Goal: Task Accomplishment & Management: Use online tool/utility

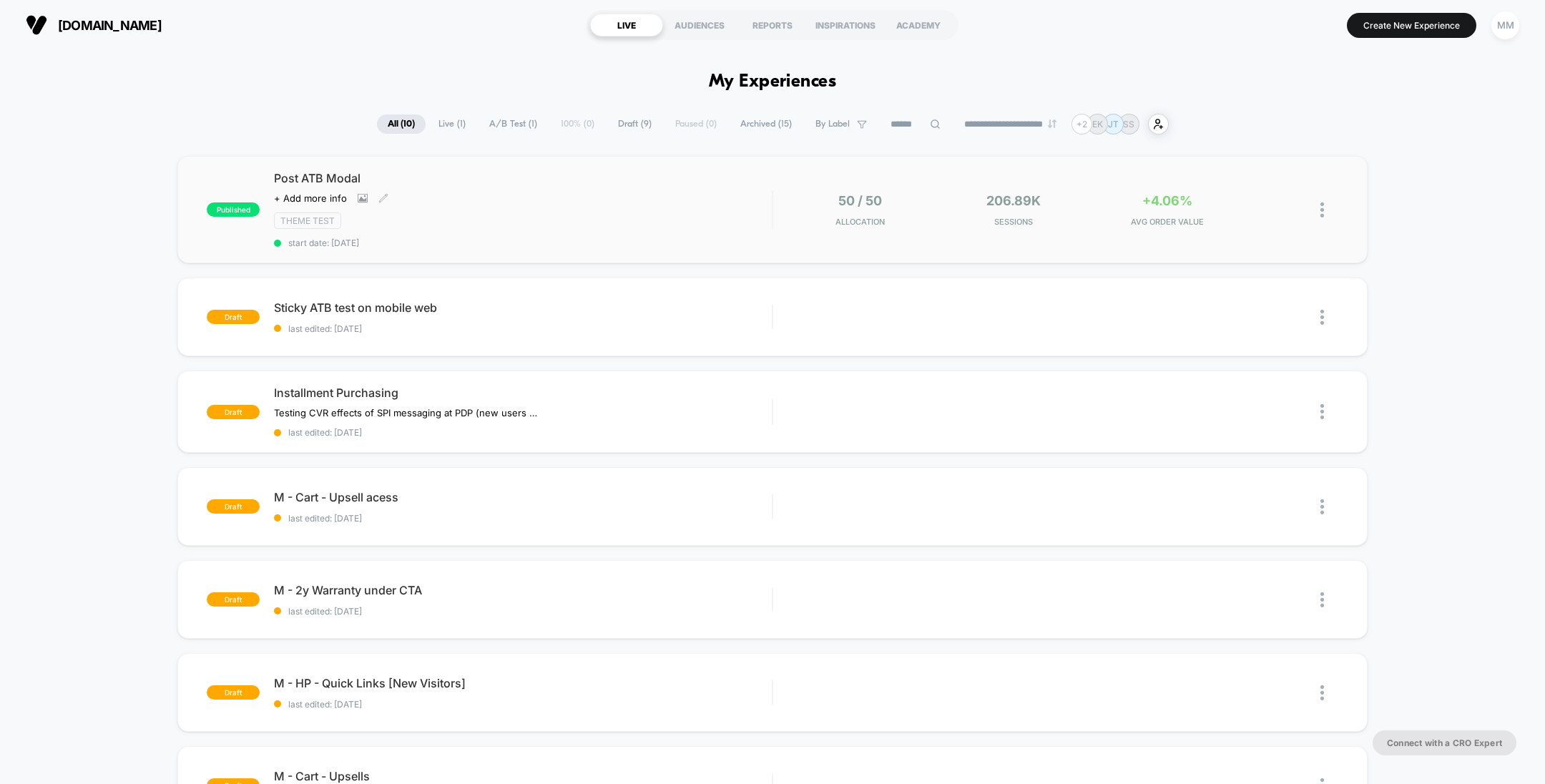
click at [726, 220] on div "Theme Test" at bounding box center [523, 220] width 498 height 17
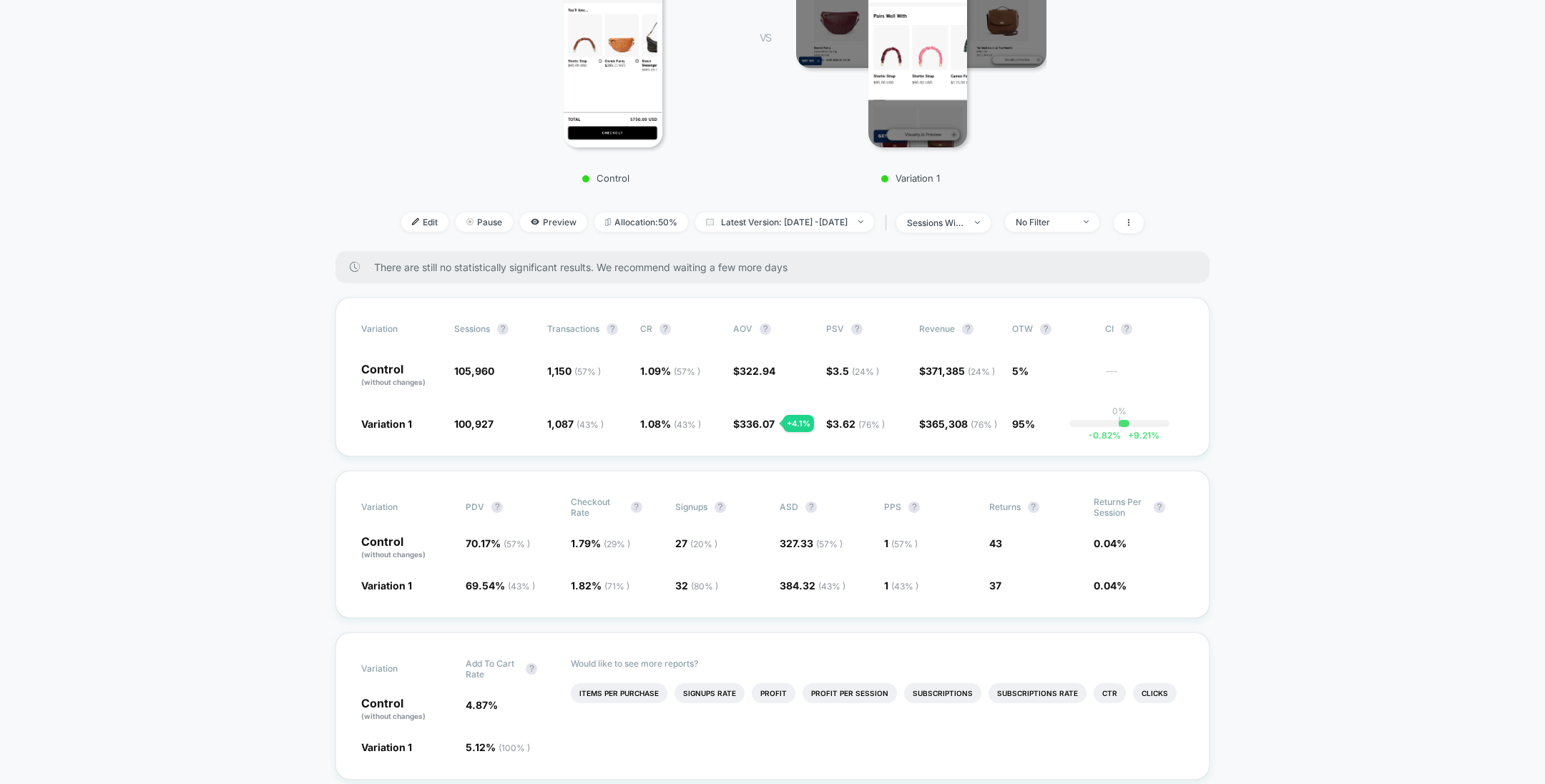
scroll to position [308, 0]
click at [987, 229] on span "sessions with impression" at bounding box center [944, 222] width 95 height 19
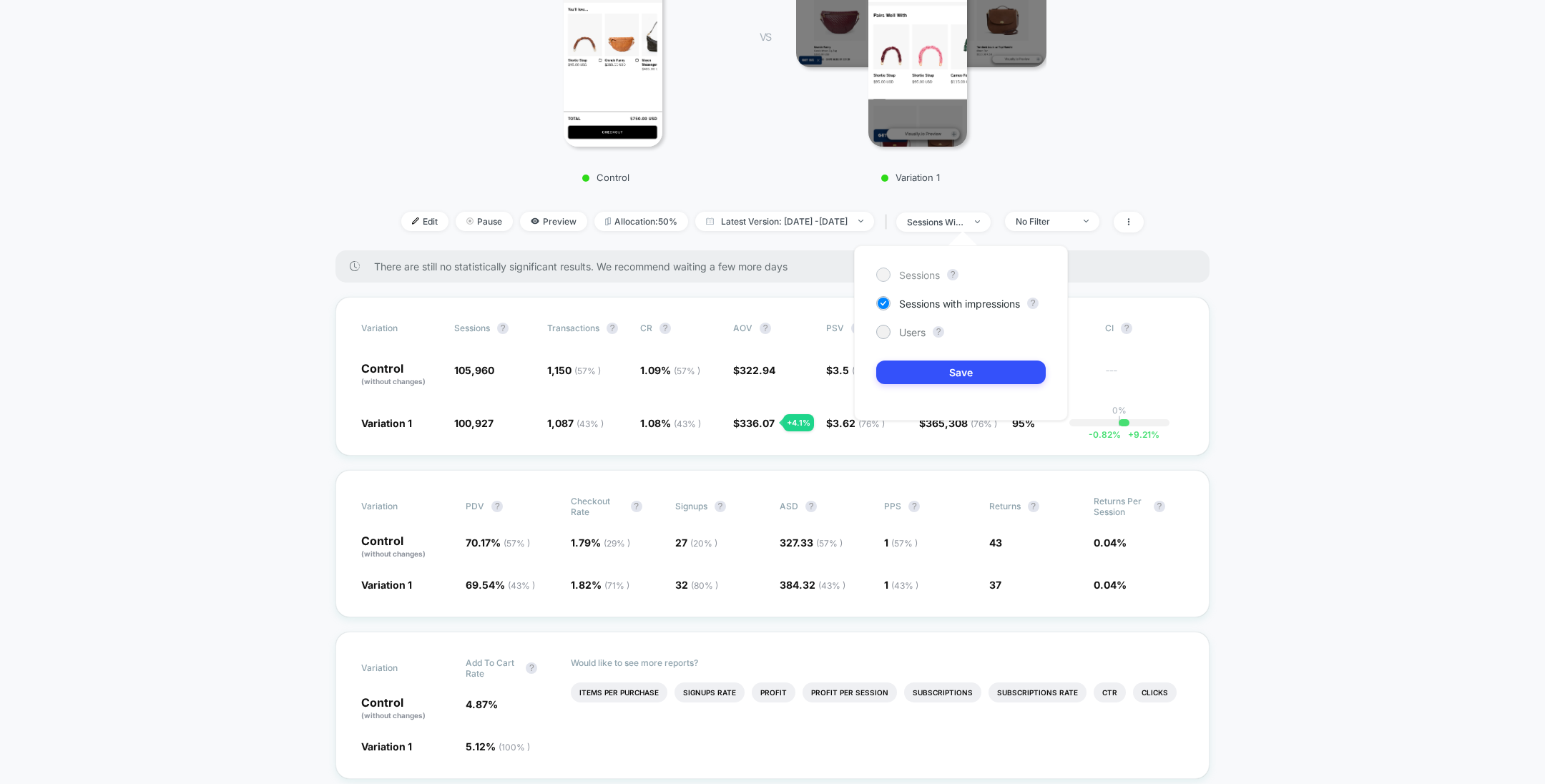
click at [919, 269] on span "Sessions" at bounding box center [920, 275] width 41 height 12
click at [964, 372] on button "Save" at bounding box center [961, 372] width 169 height 23
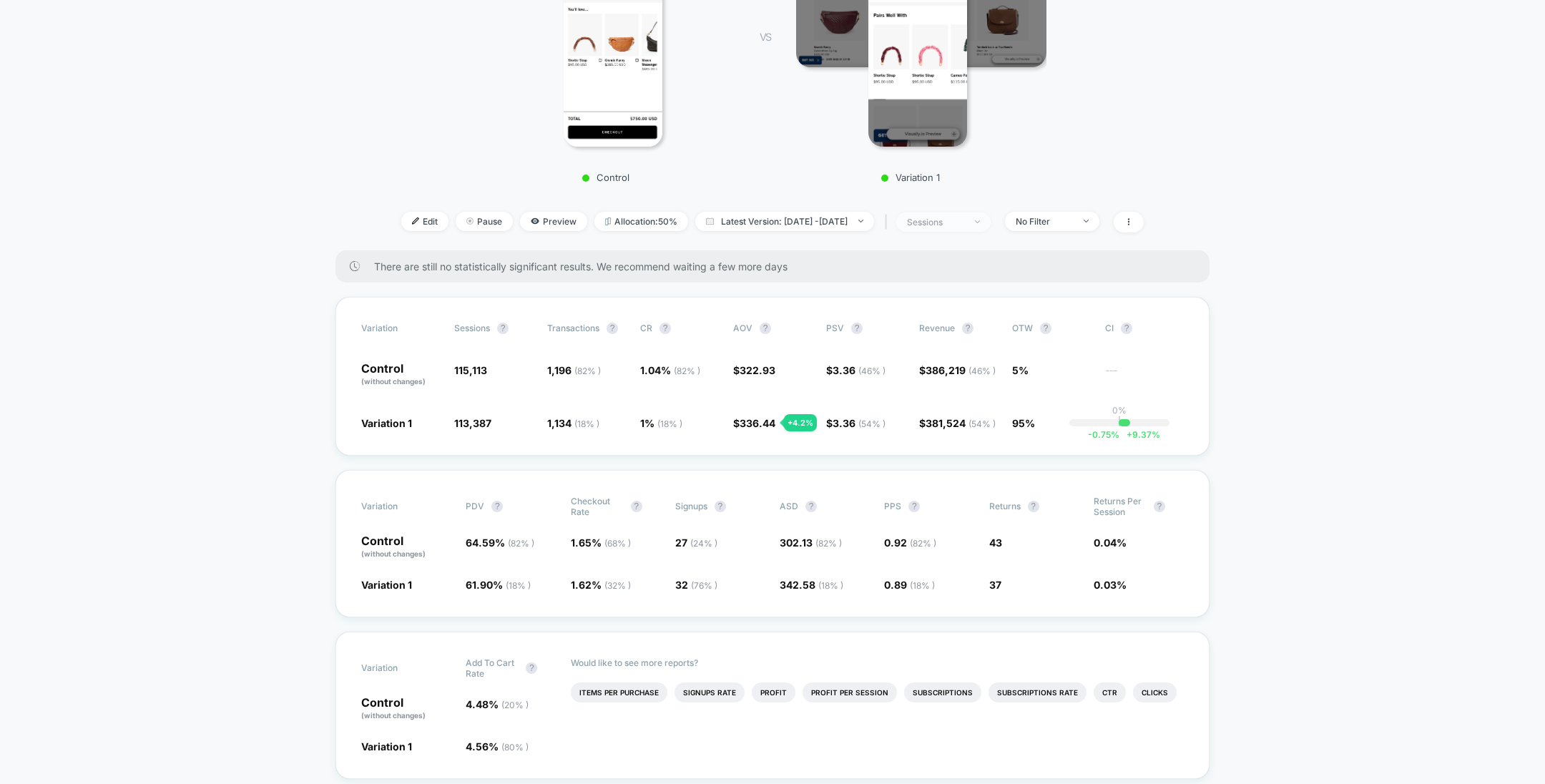
click at [991, 224] on span "sessions" at bounding box center [944, 222] width 95 height 19
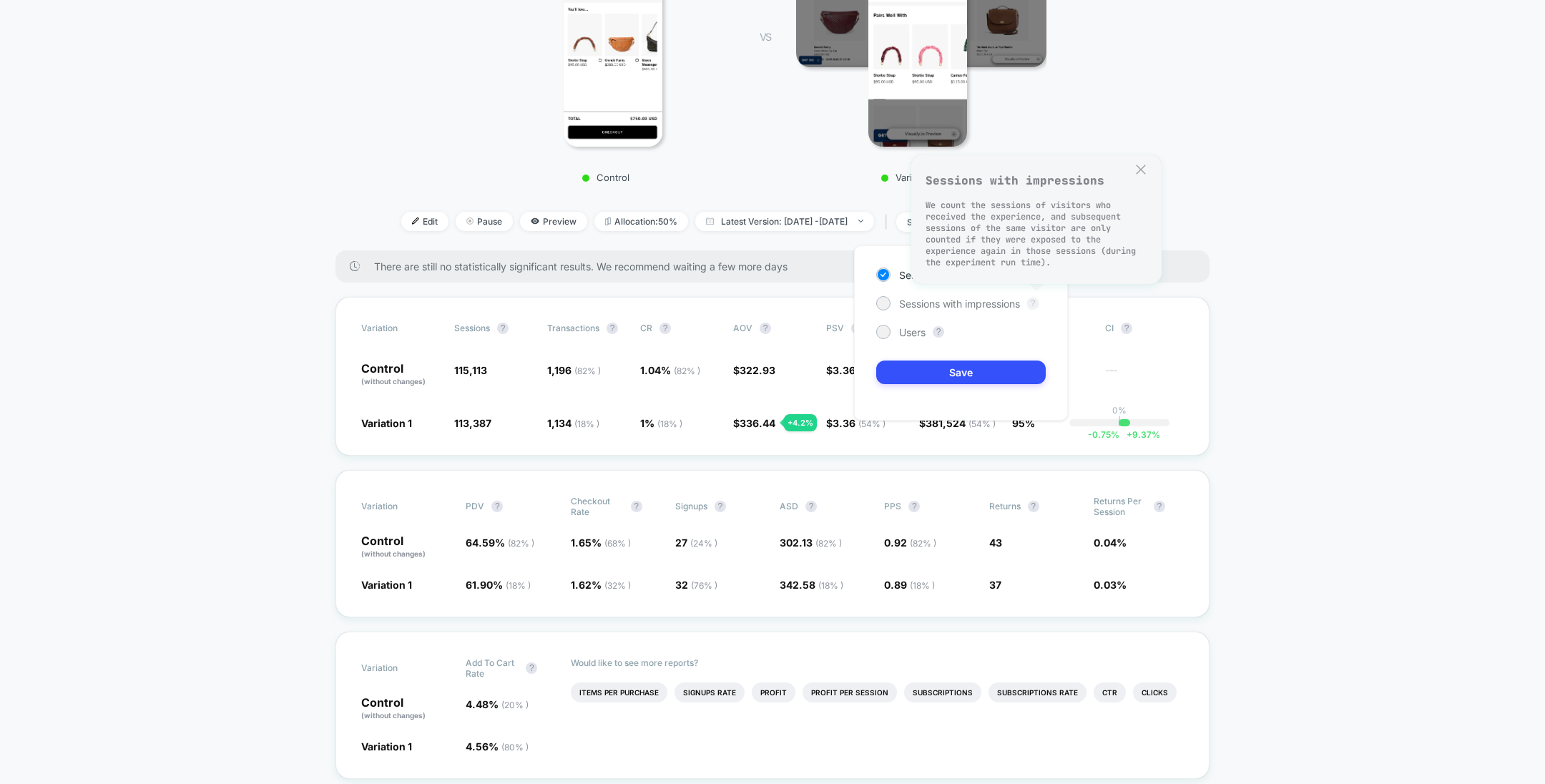
click at [1033, 301] on button "?" at bounding box center [1033, 303] width 11 height 11
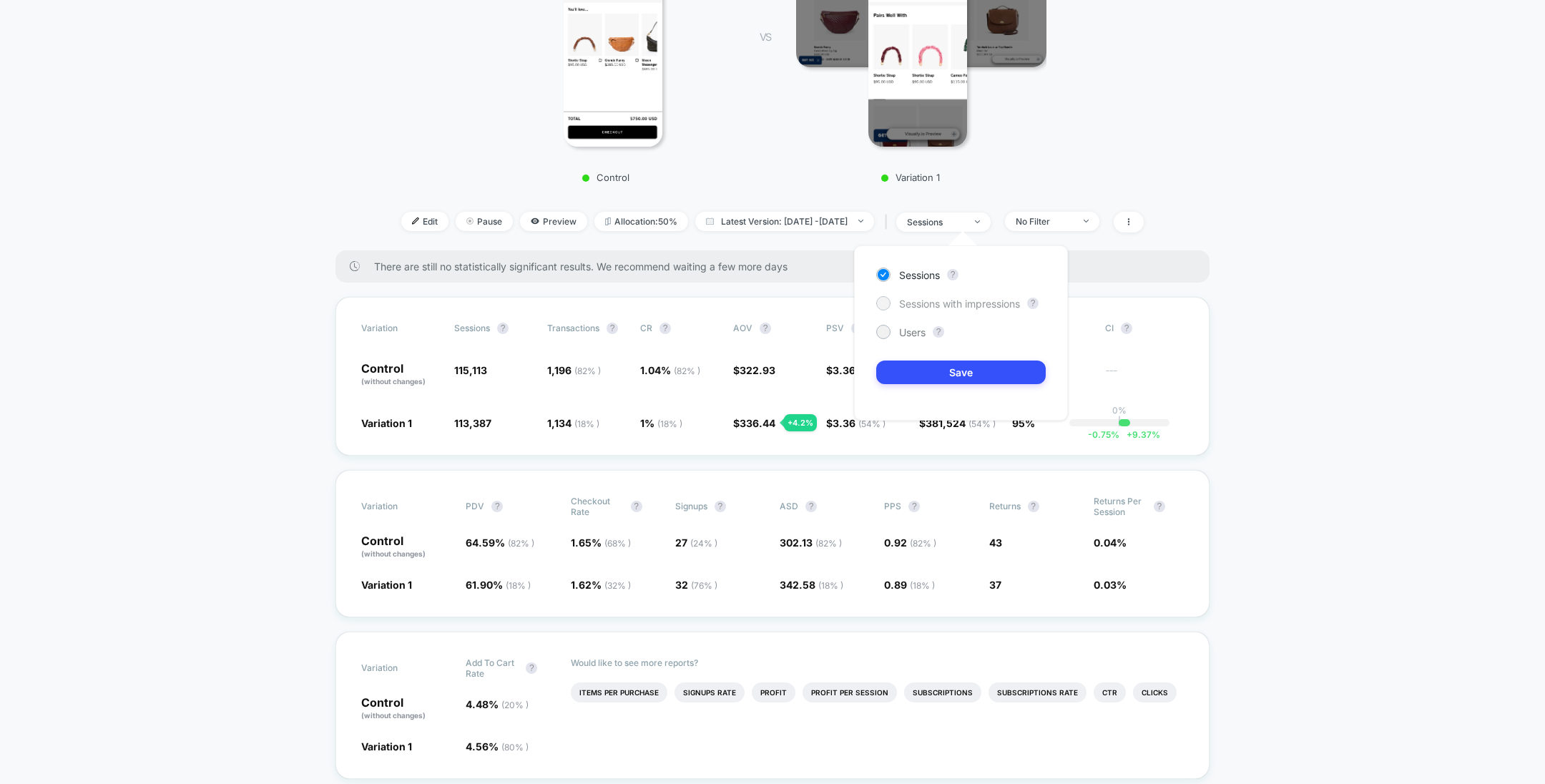
click at [977, 298] on span "Sessions with impressions" at bounding box center [960, 303] width 121 height 12
click at [932, 273] on span "Sessions" at bounding box center [920, 275] width 41 height 12
click at [954, 305] on span "Sessions with impressions" at bounding box center [960, 303] width 121 height 12
click at [977, 378] on button "Save" at bounding box center [961, 372] width 169 height 23
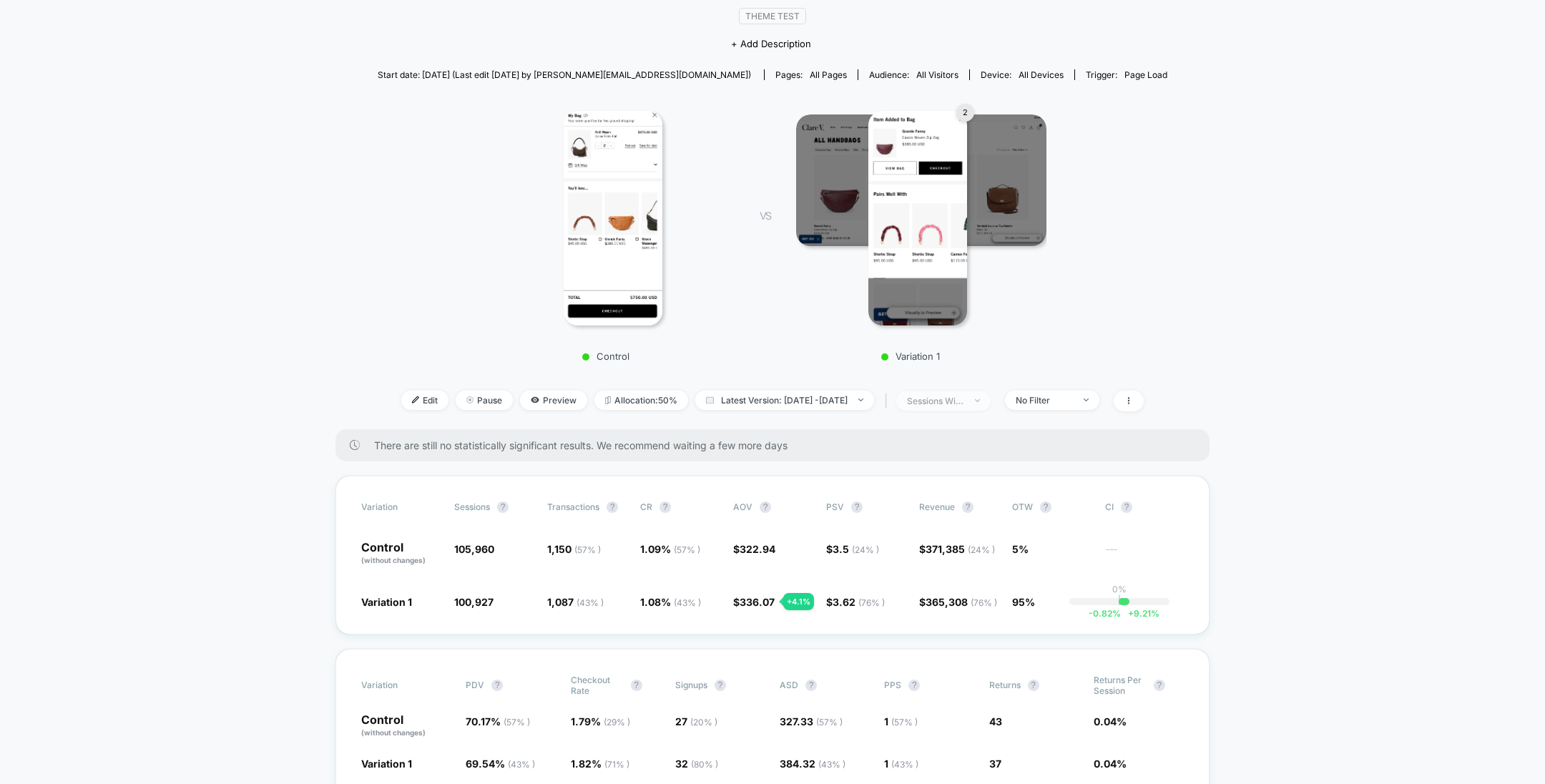
scroll to position [120, 0]
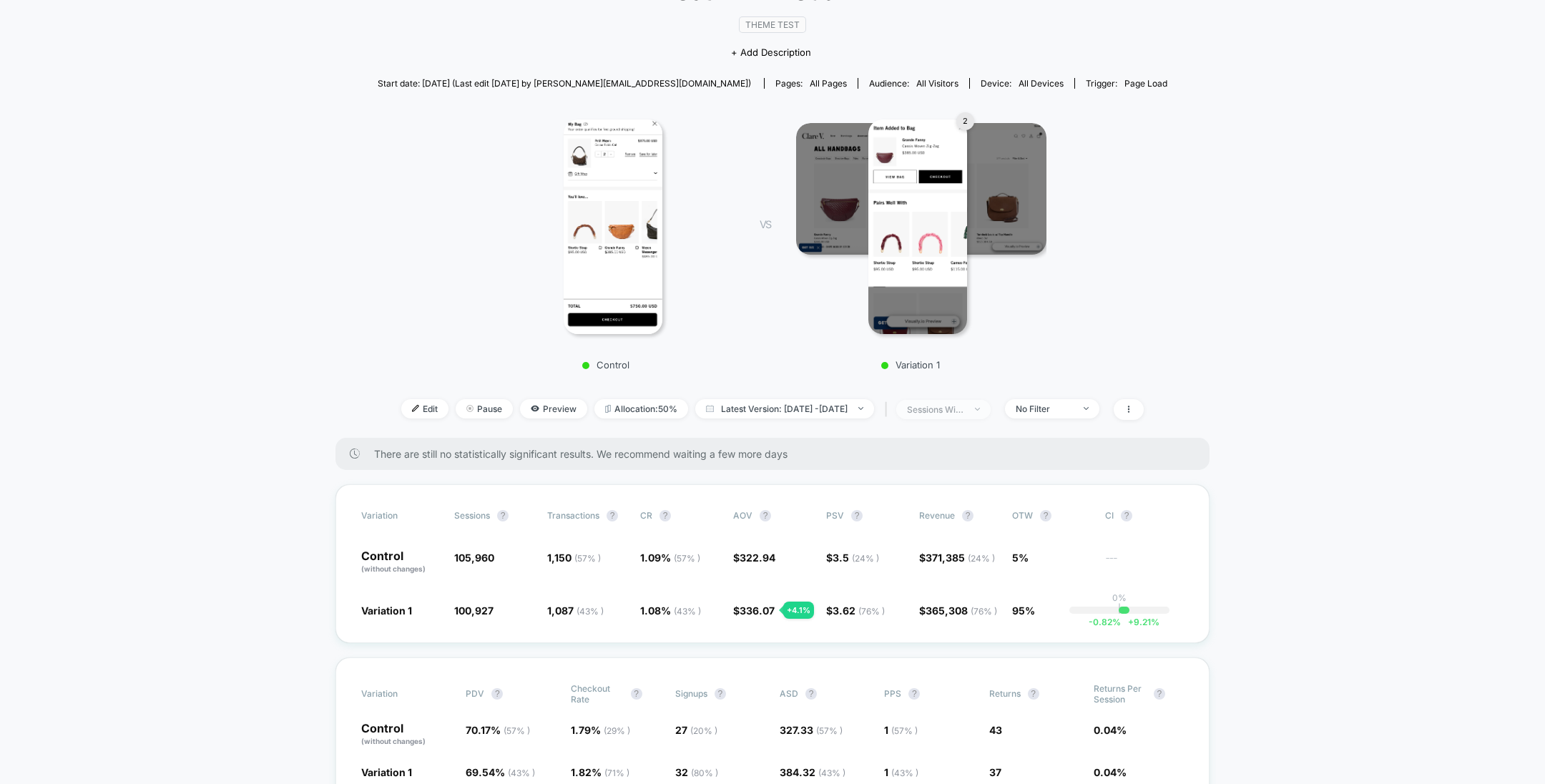
click at [991, 411] on span "sessions with impression" at bounding box center [944, 410] width 95 height 19
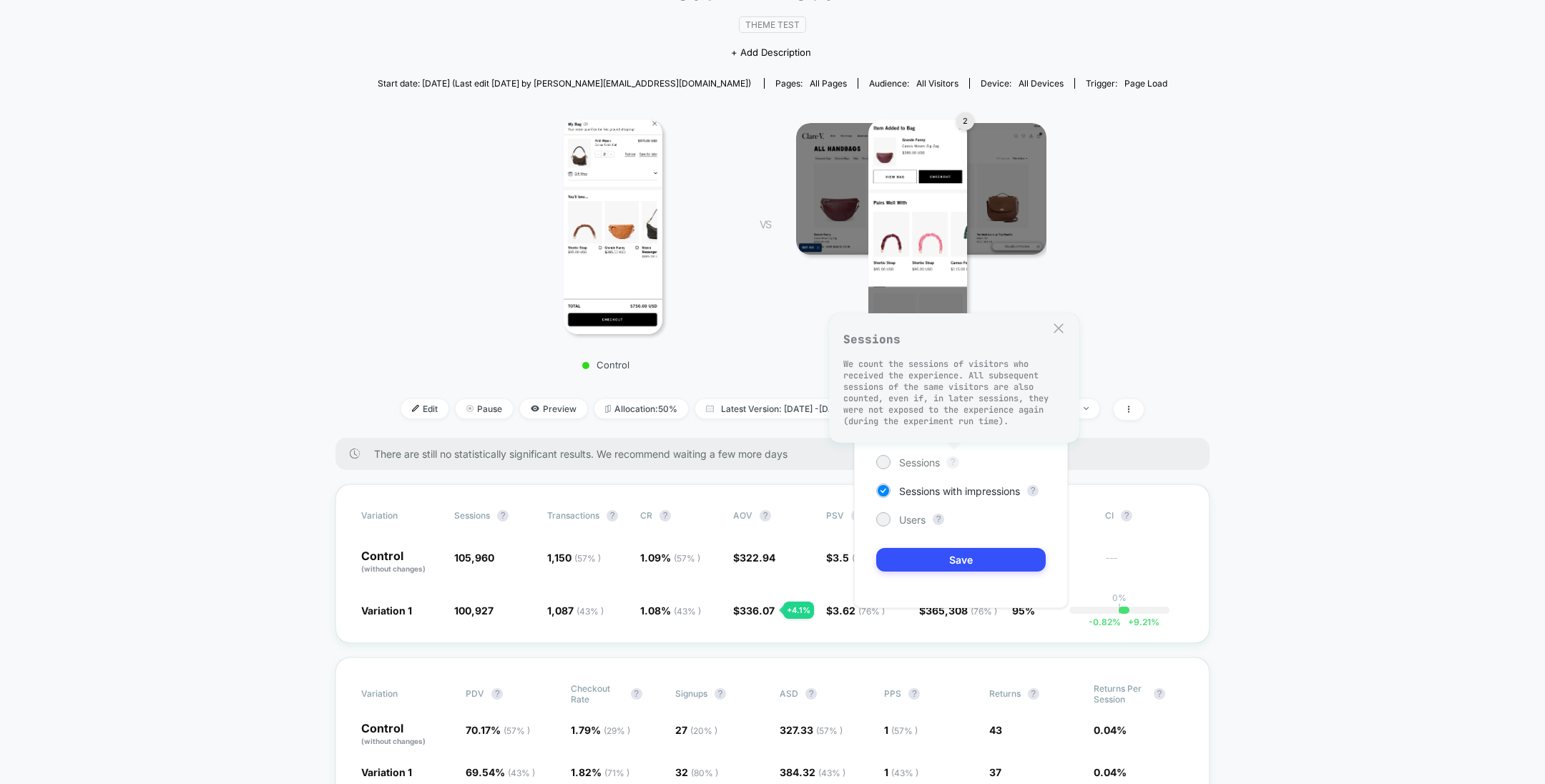
click at [954, 459] on button "?" at bounding box center [952, 462] width 11 height 11
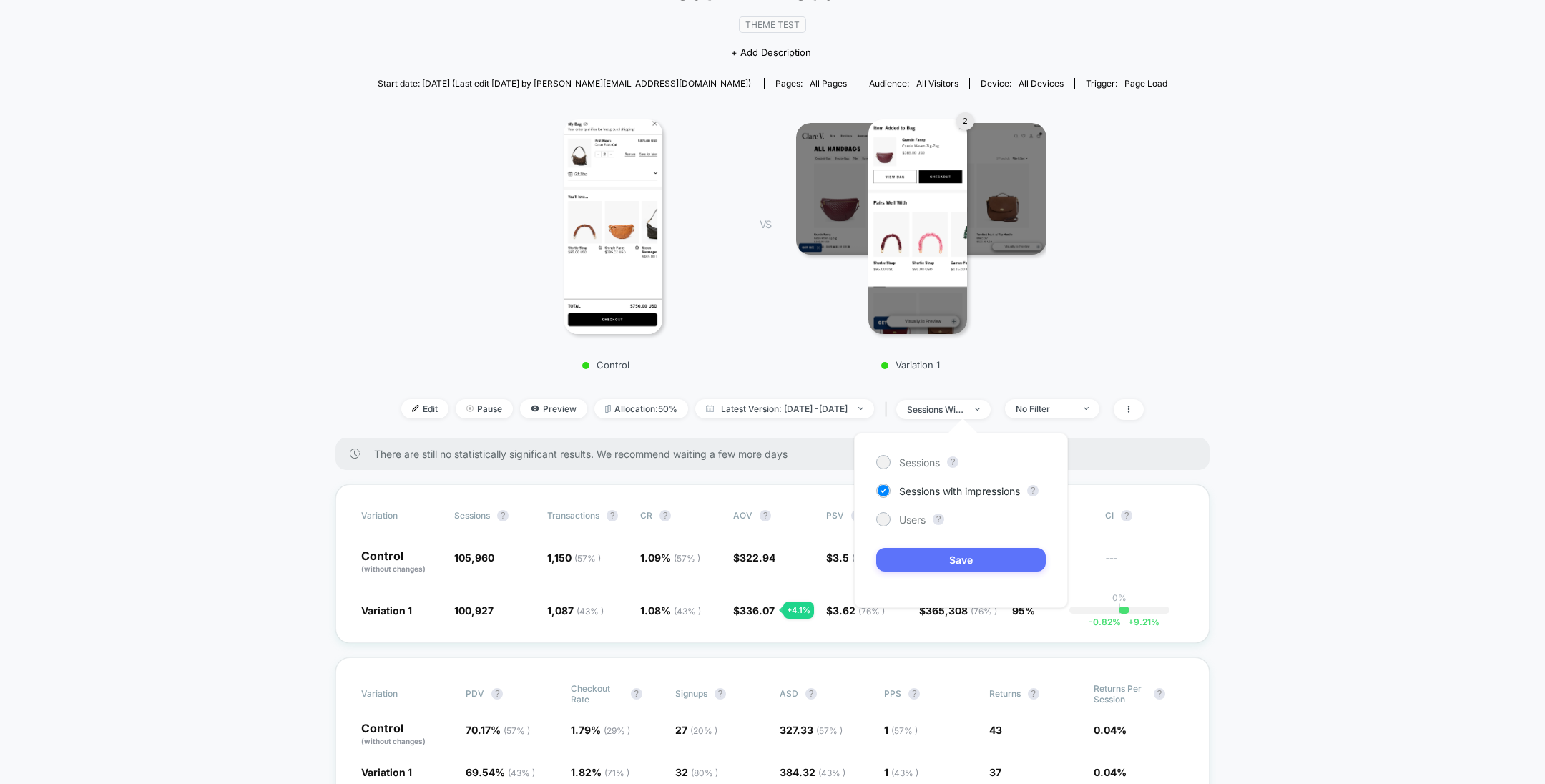
click at [1028, 563] on button "Save" at bounding box center [961, 560] width 169 height 23
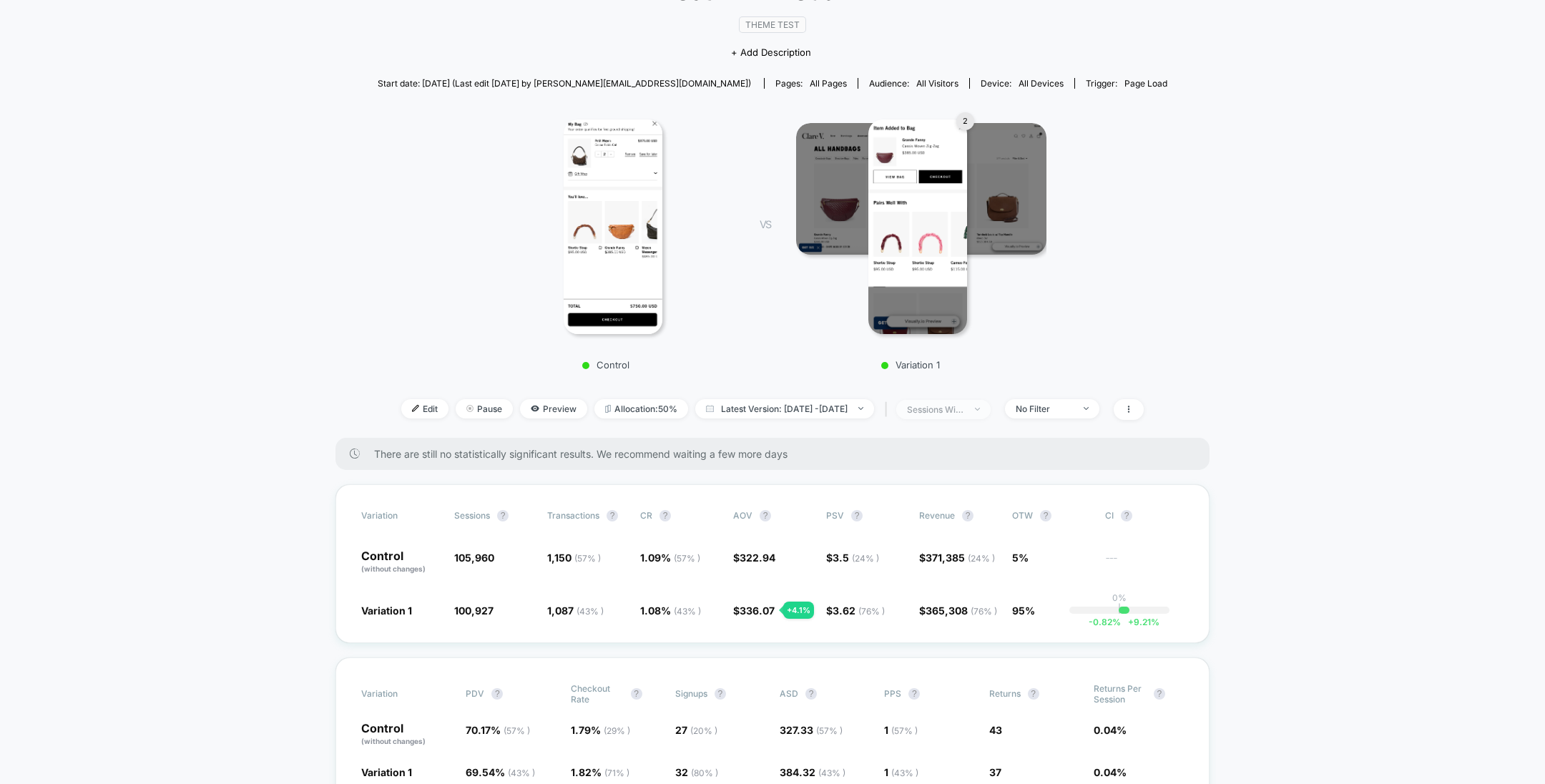
click at [965, 408] on div "sessions with impression" at bounding box center [935, 409] width 57 height 10
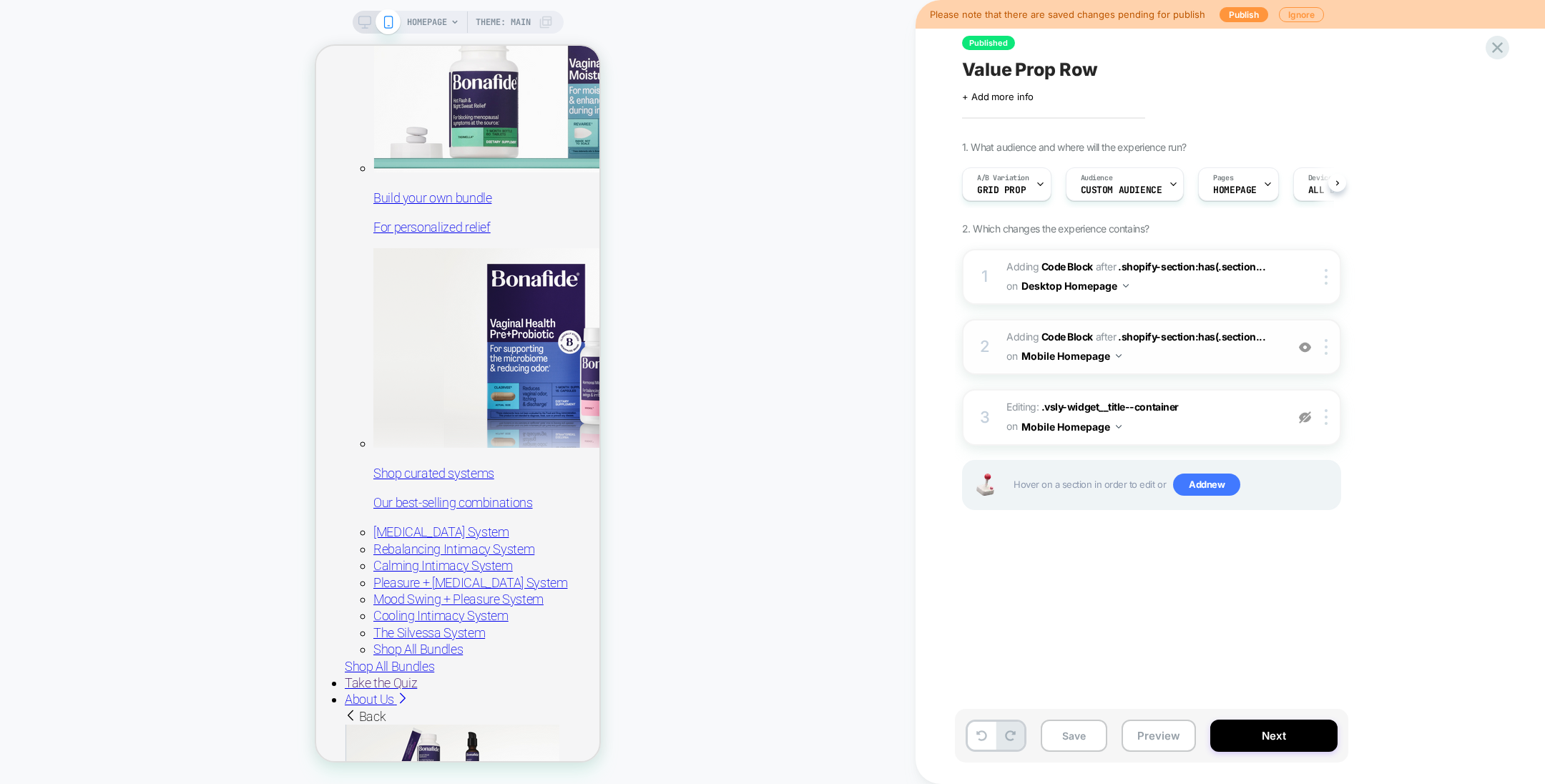
scroll to position [2640, 0]
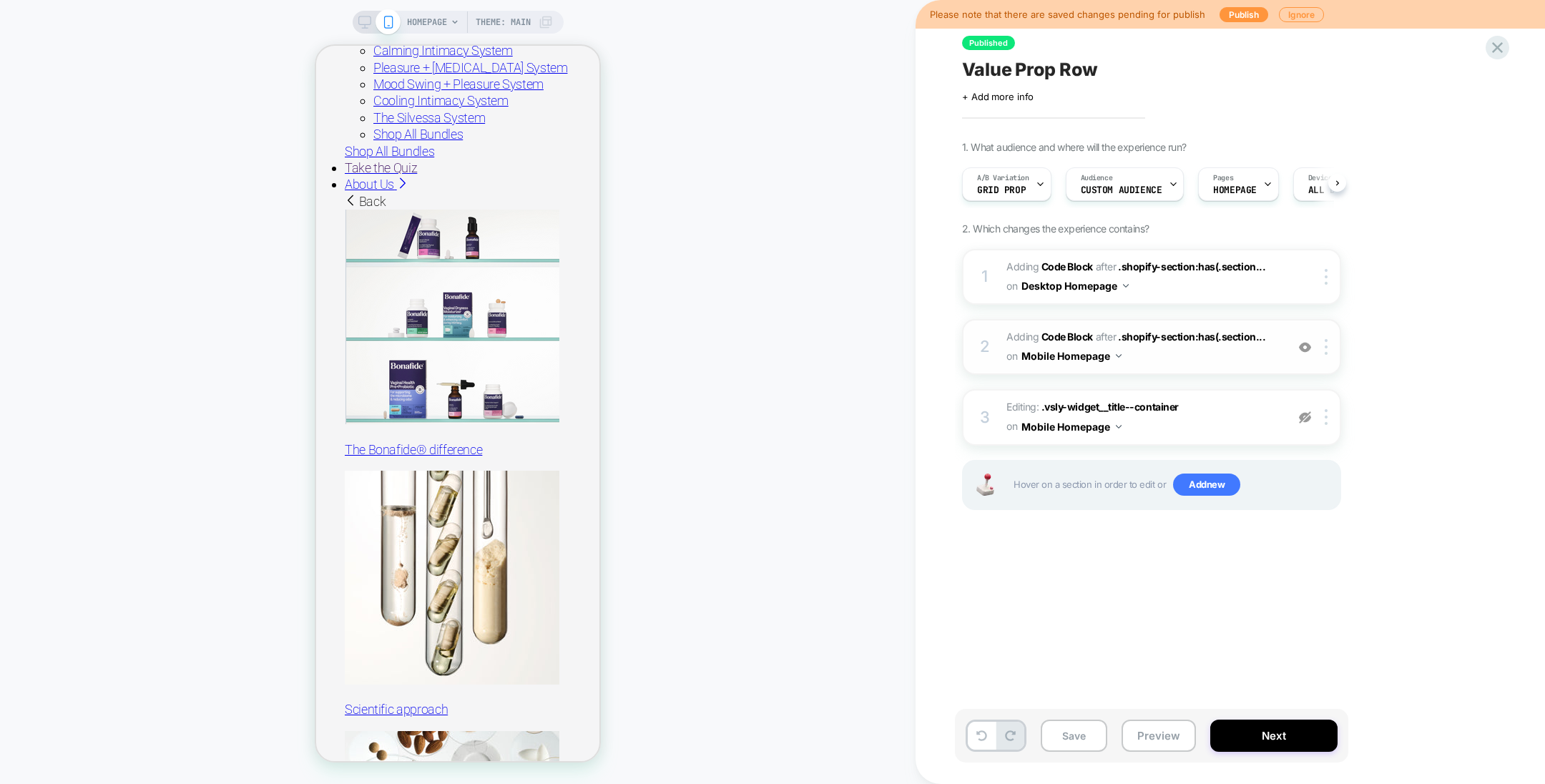
click at [1309, 342] on img at bounding box center [1304, 347] width 12 height 12
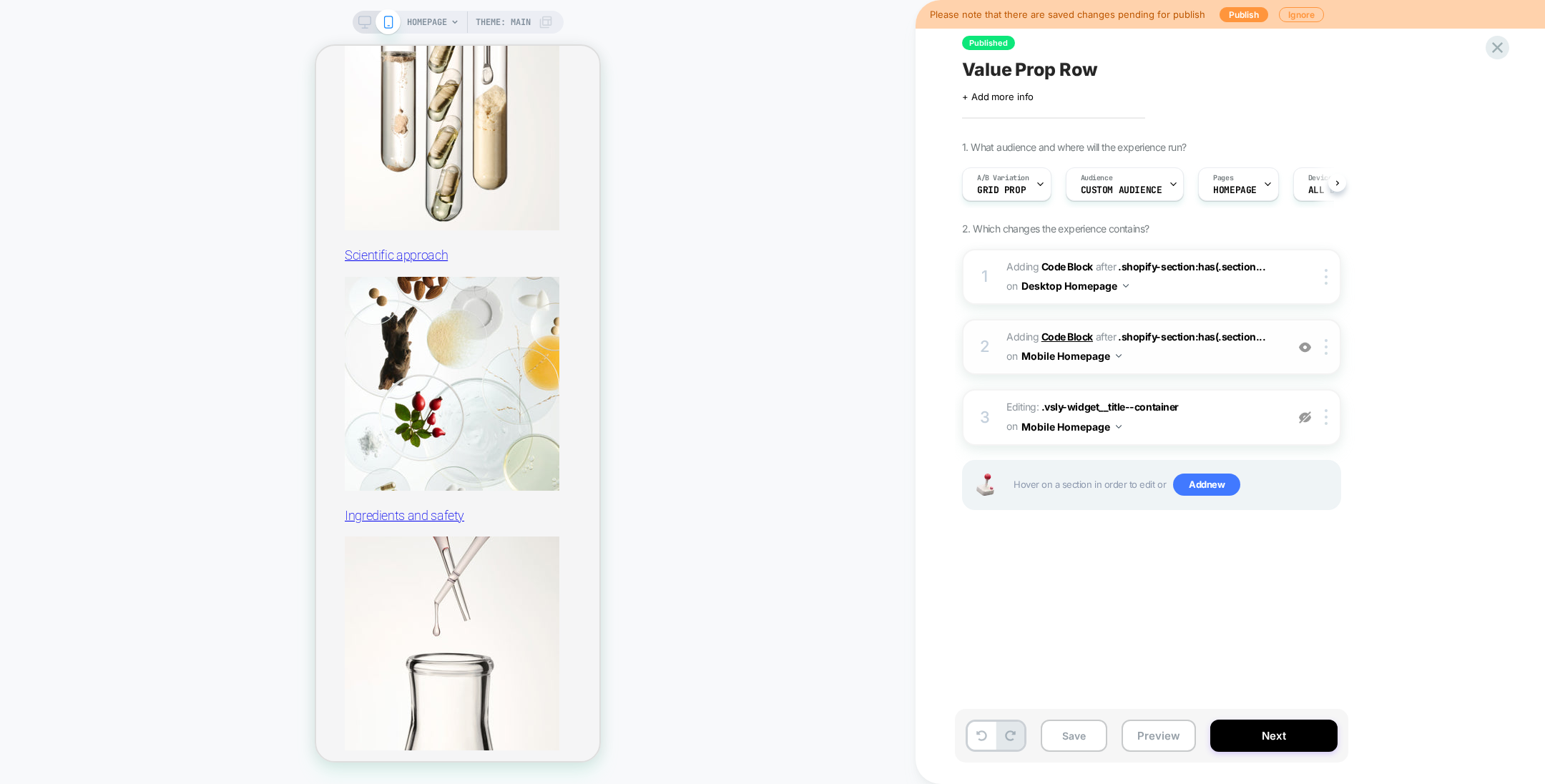
scroll to position [3191, 0]
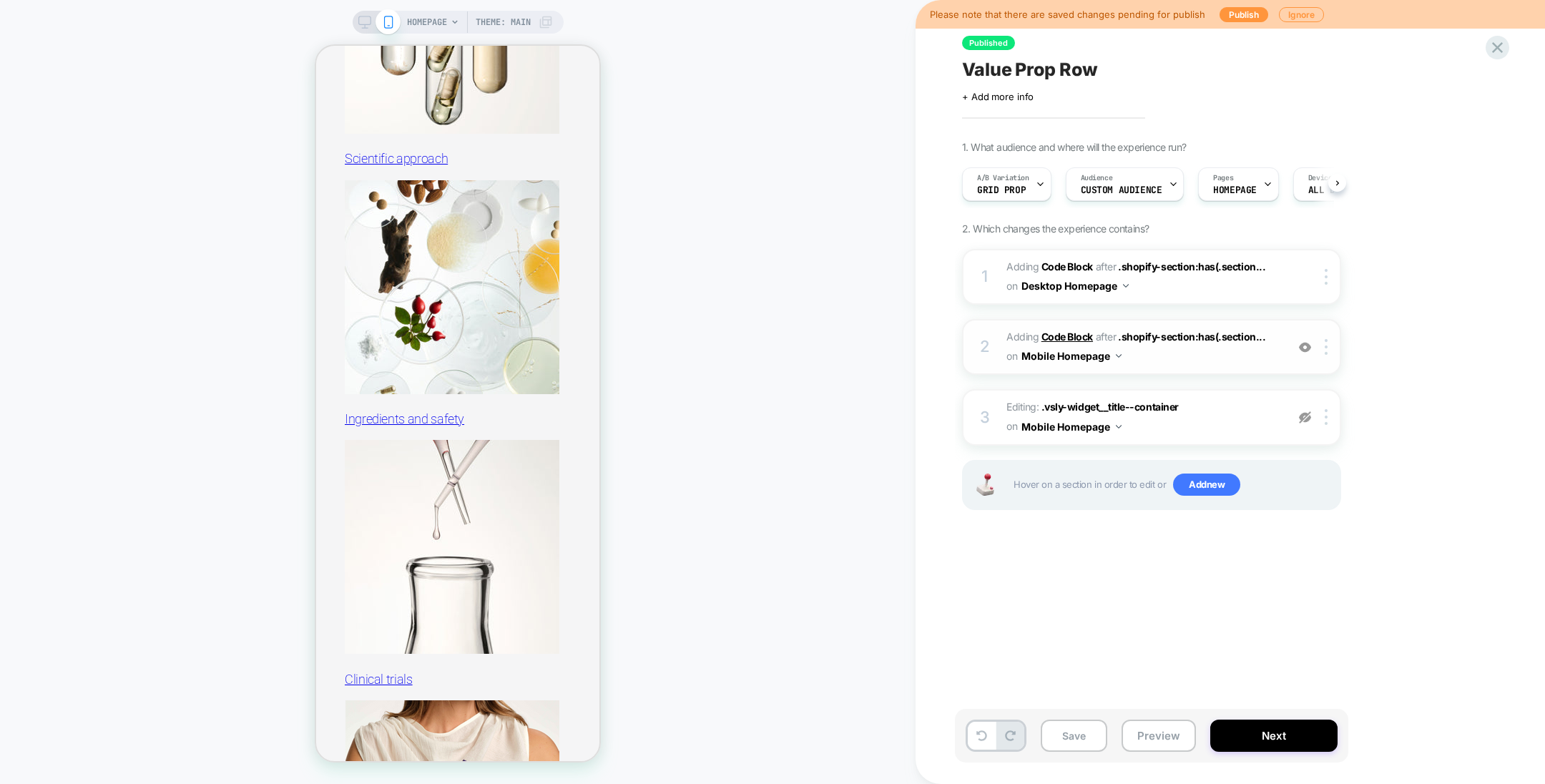
click at [1085, 339] on b "Code Block" at bounding box center [1067, 336] width 51 height 12
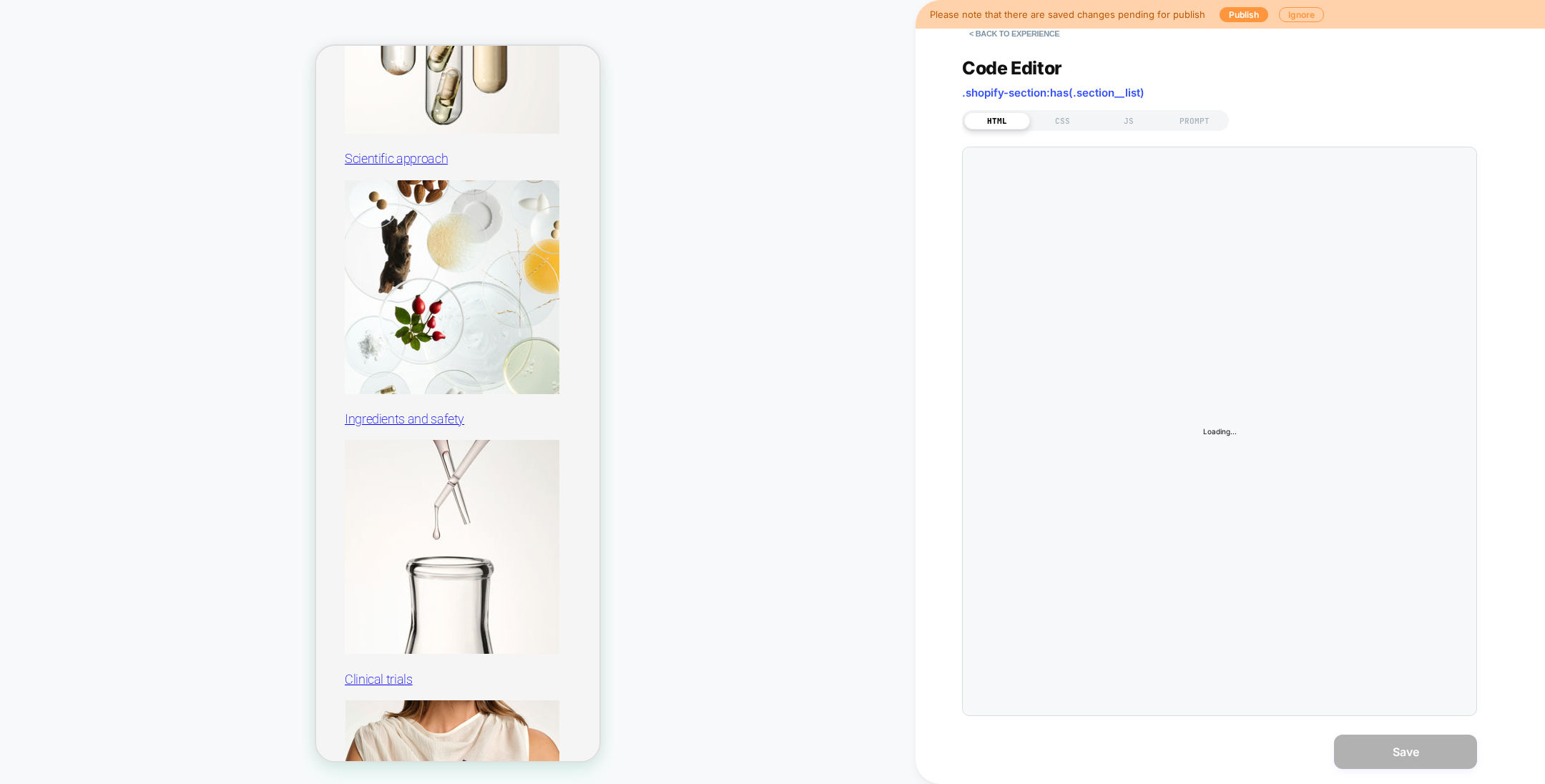
scroll to position [3287, 0]
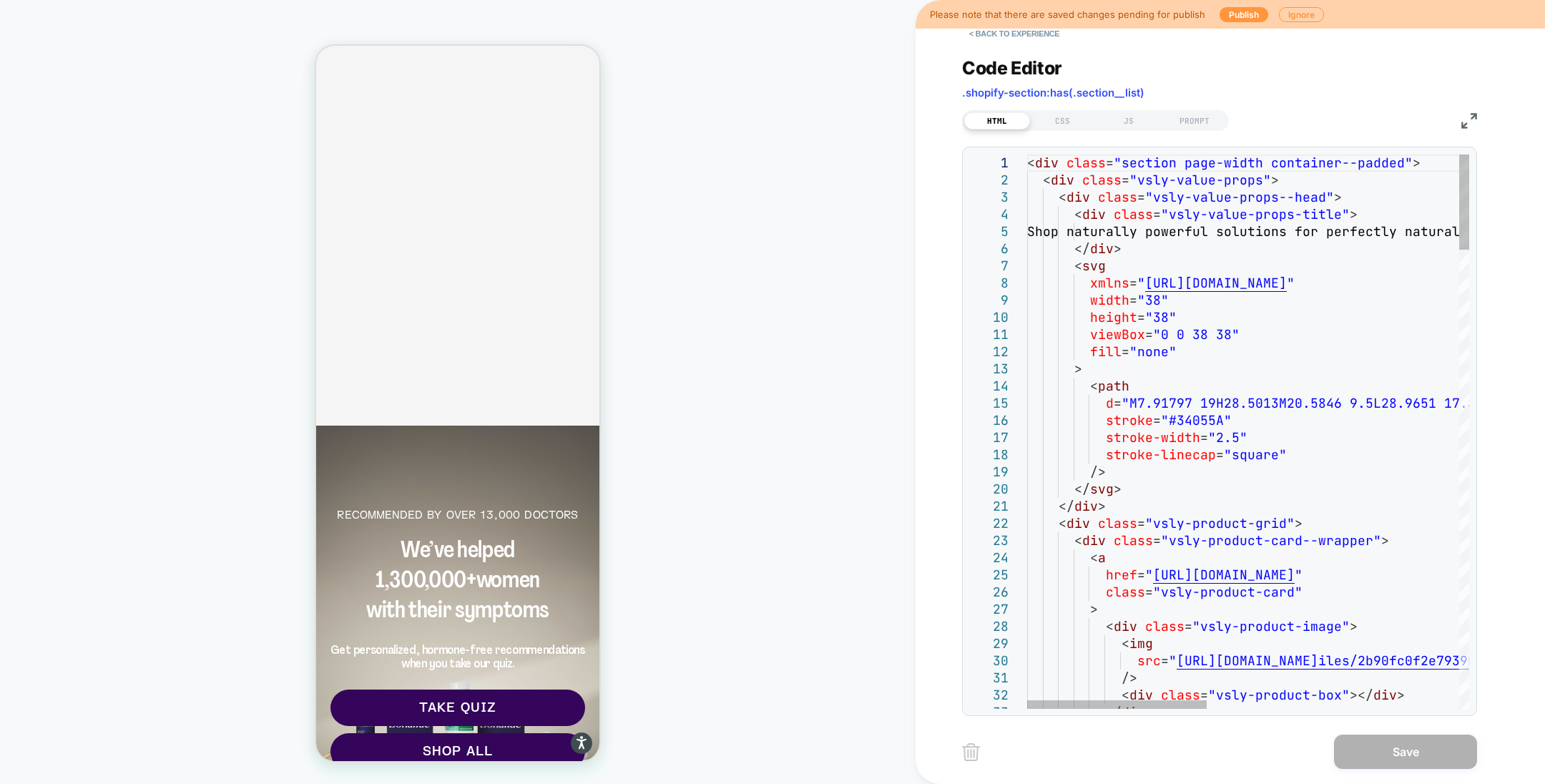
scroll to position [0, 0]
click at [1033, 42] on button "< Back to experience" at bounding box center [1014, 34] width 104 height 23
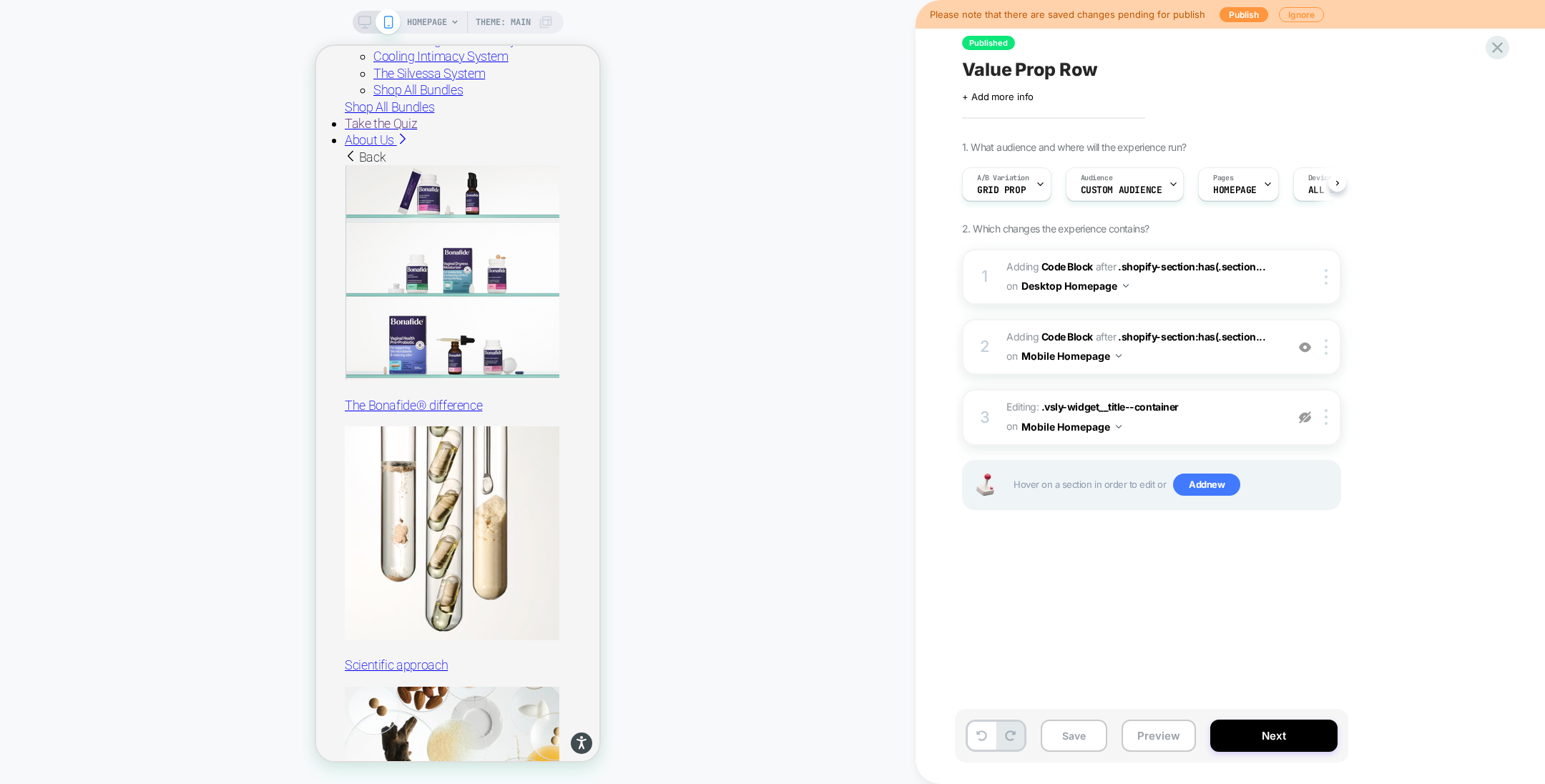
scroll to position [2689, 0]
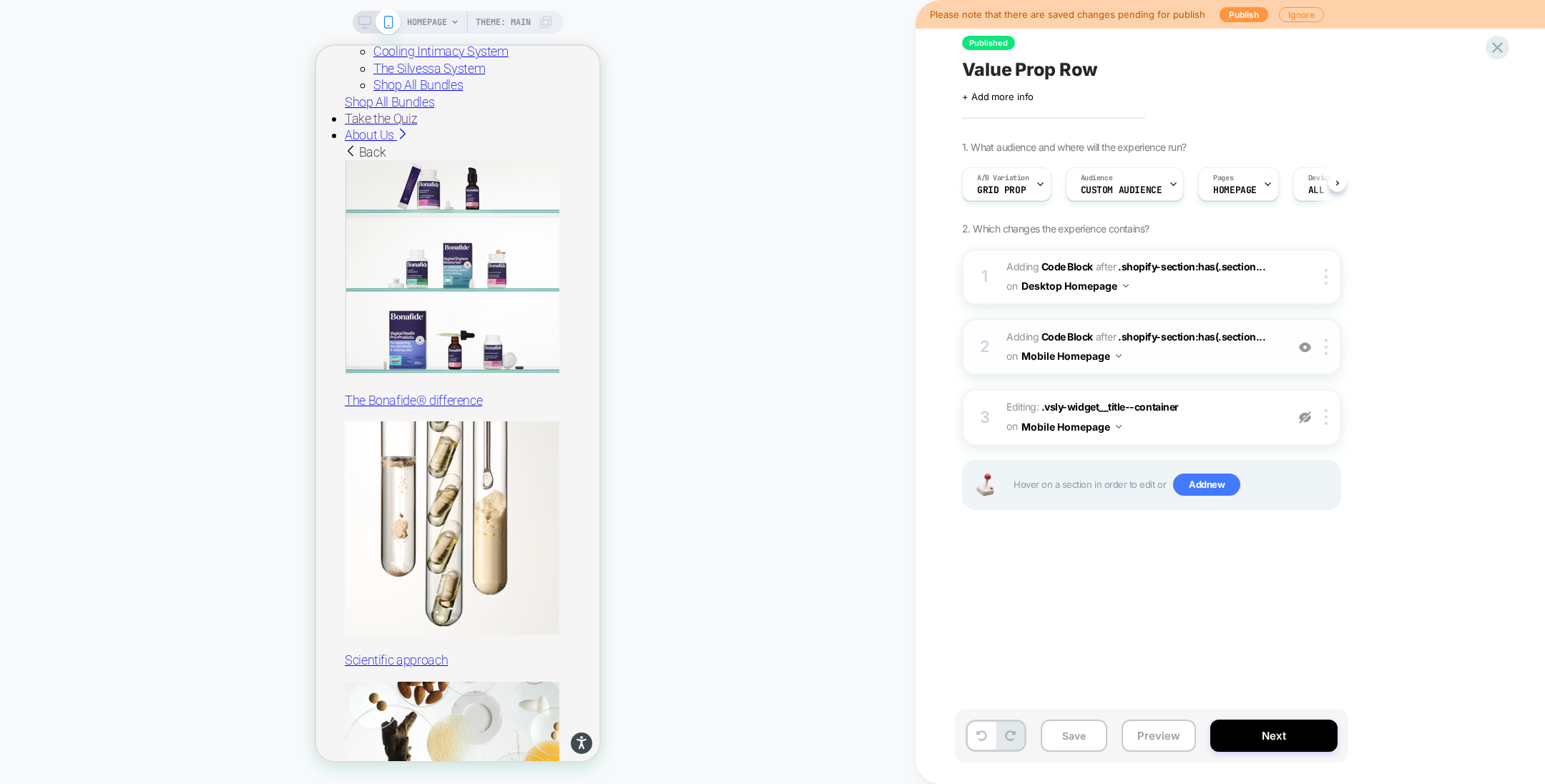
click at [1074, 329] on span "Adding Code Block AFTER .shopify-section:has(.section... .shopify-section:has(.…" at bounding box center [1143, 347] width 273 height 38
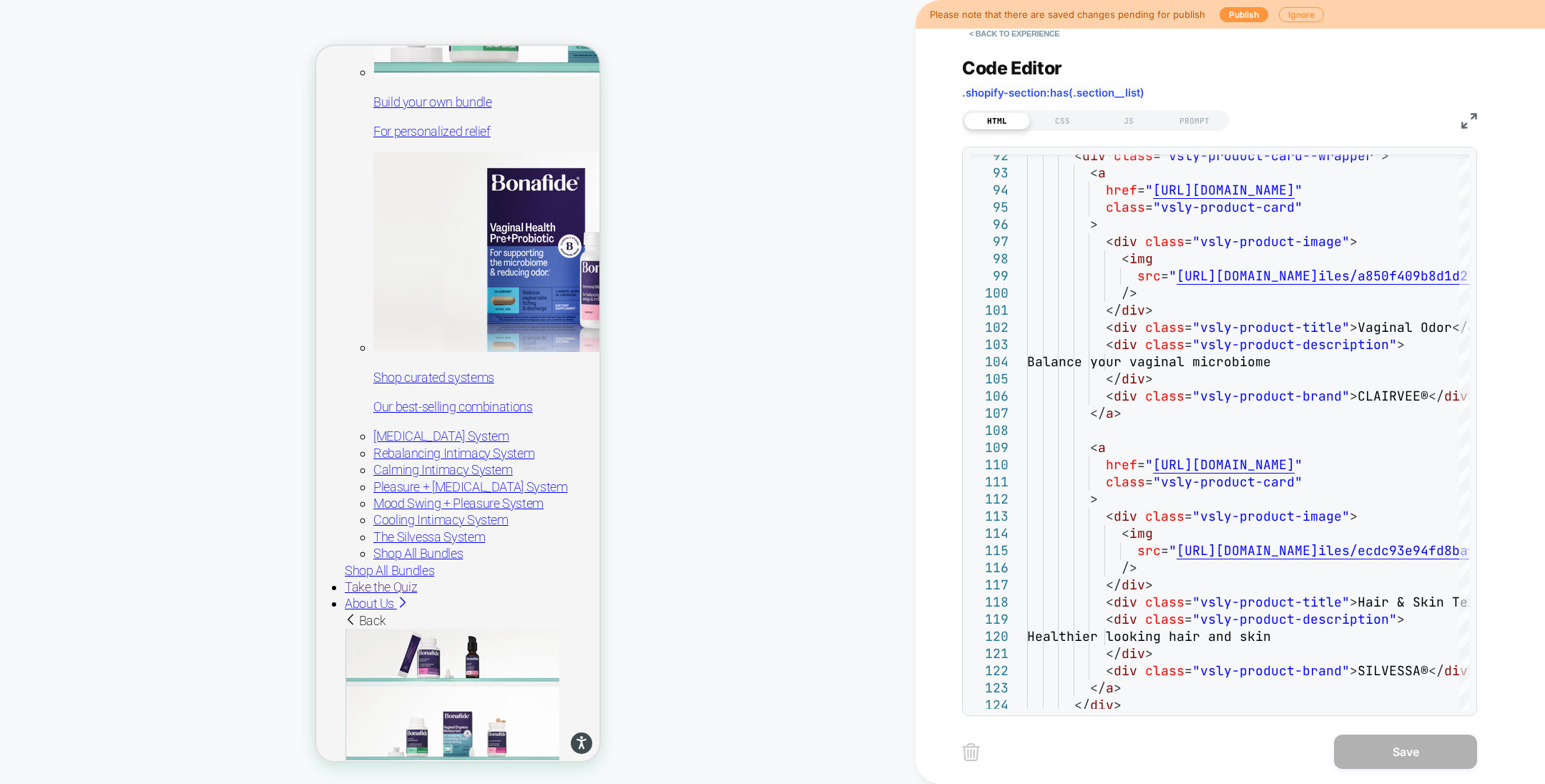
scroll to position [2358, 0]
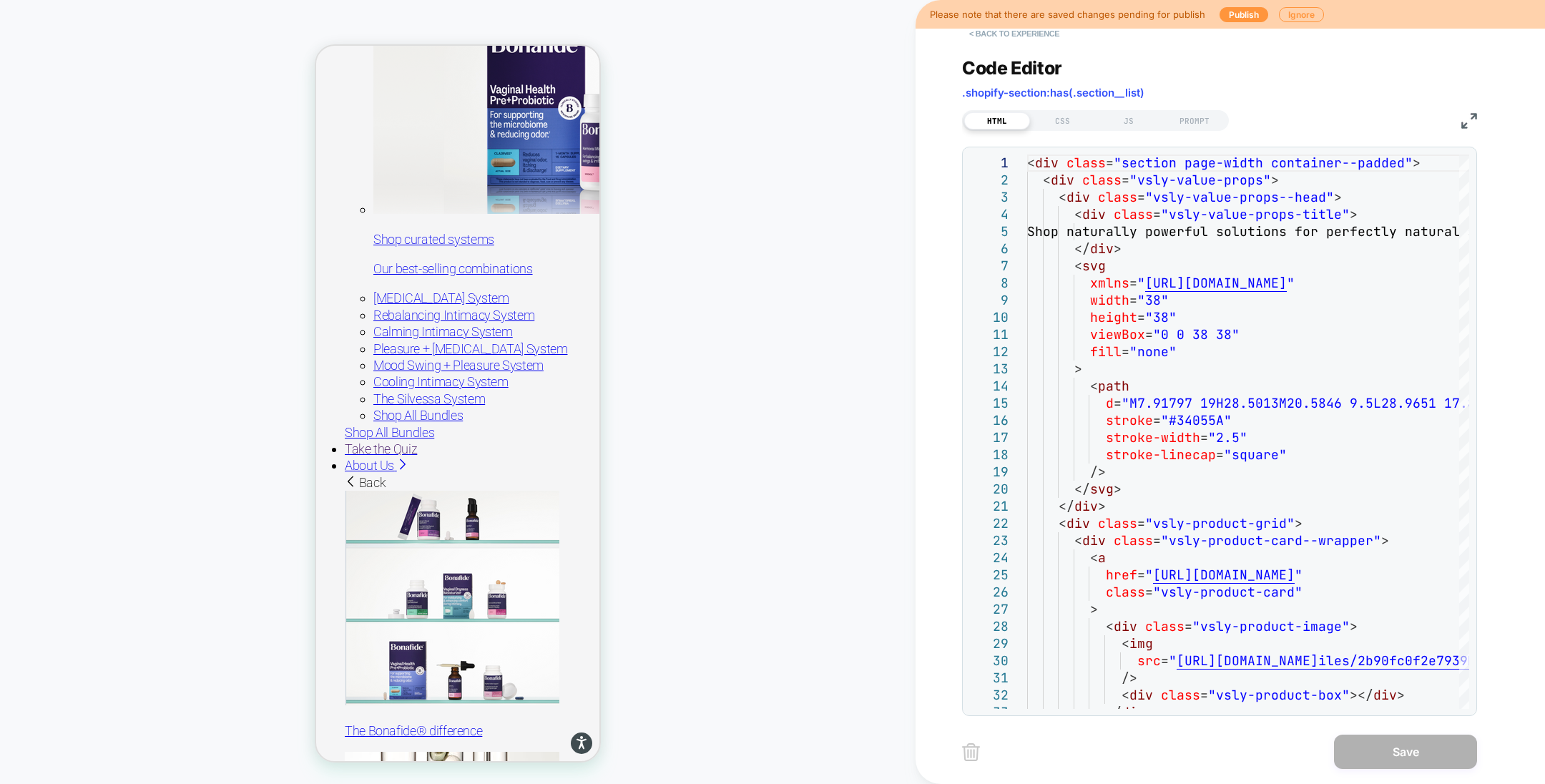
click at [1025, 37] on button "< Back to experience" at bounding box center [1014, 34] width 104 height 23
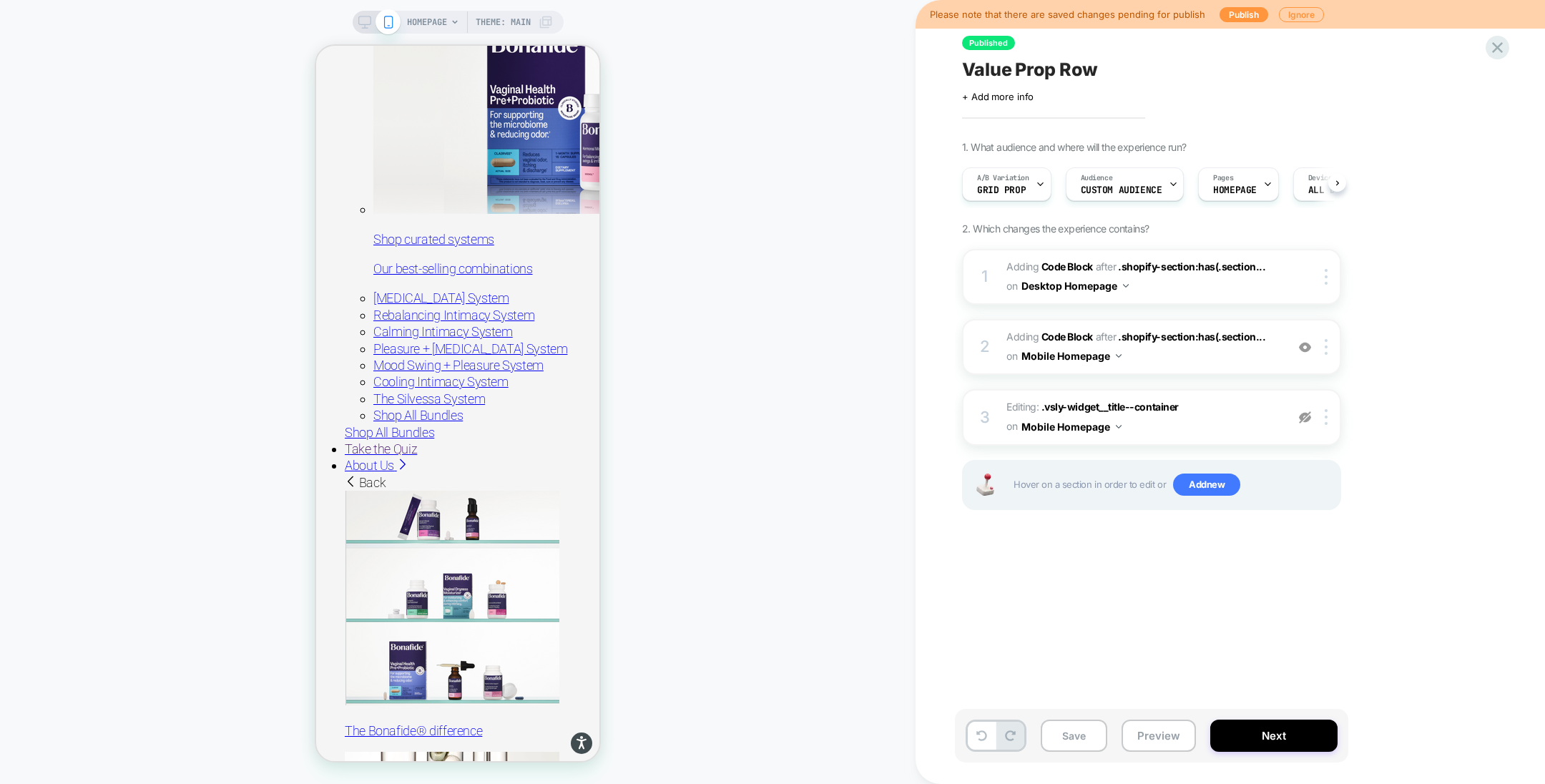
scroll to position [2415, 0]
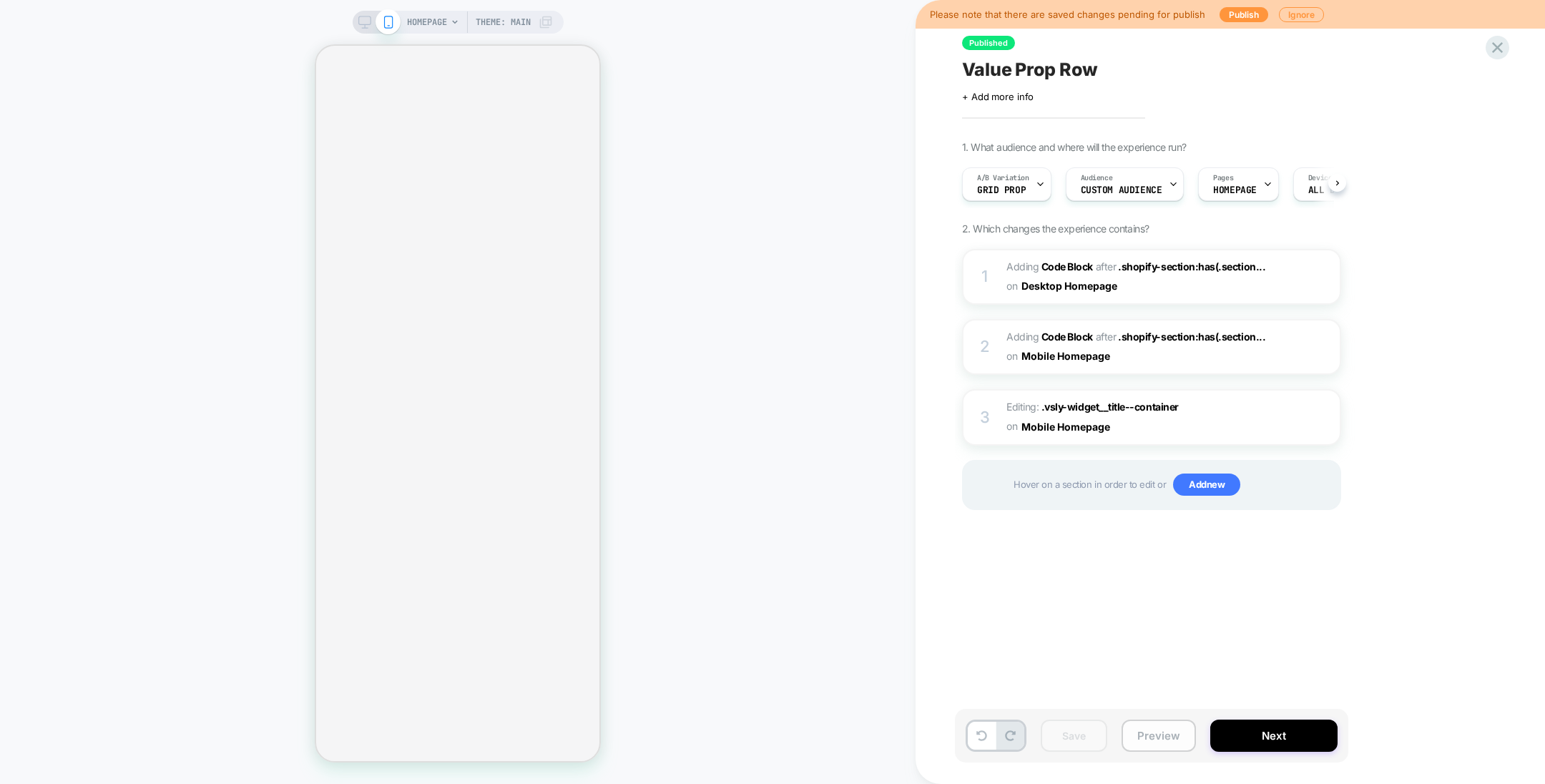
click at [1157, 738] on button "Preview" at bounding box center [1159, 736] width 75 height 32
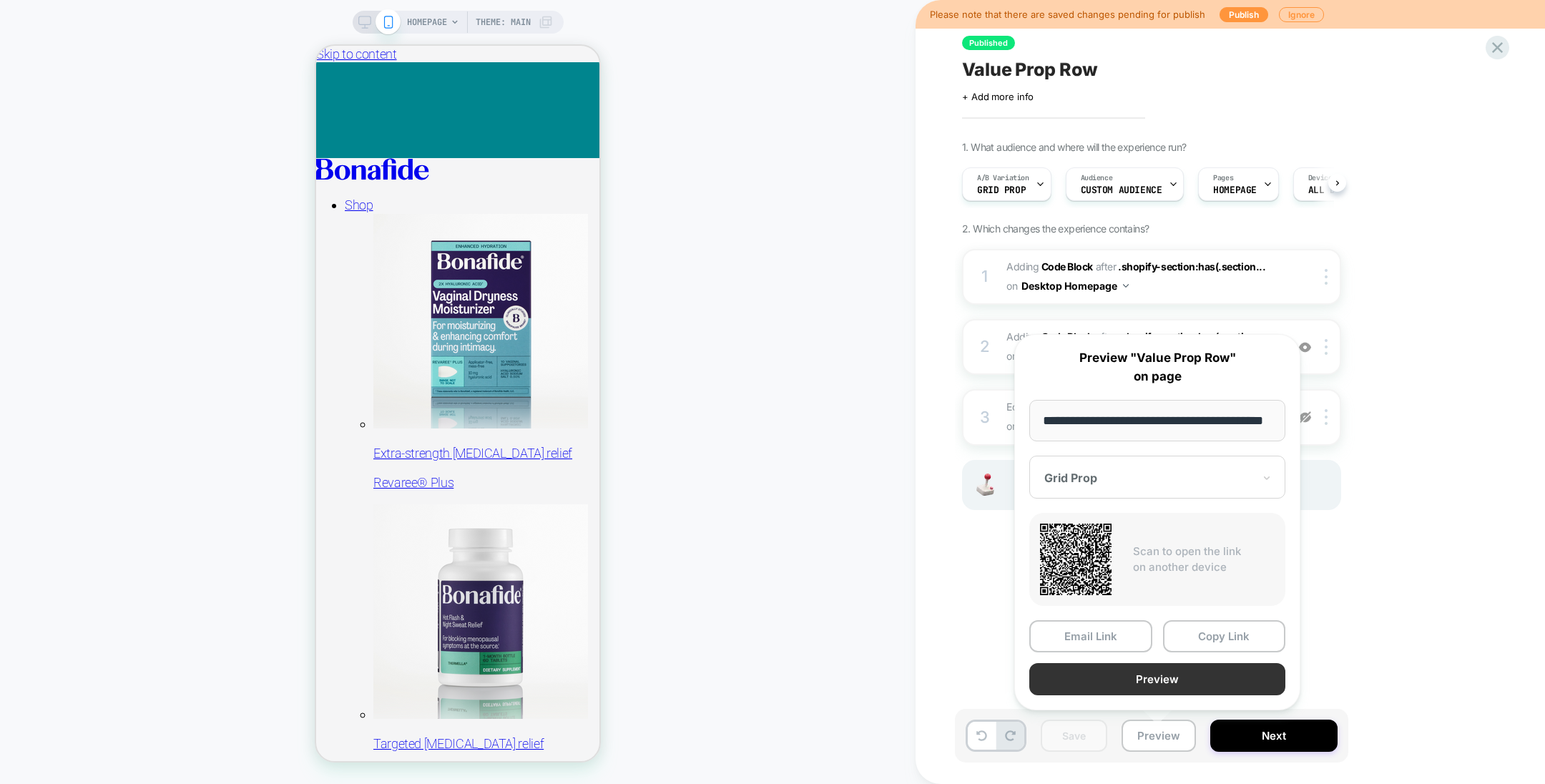
click at [1183, 678] on button "Preview" at bounding box center [1157, 679] width 256 height 32
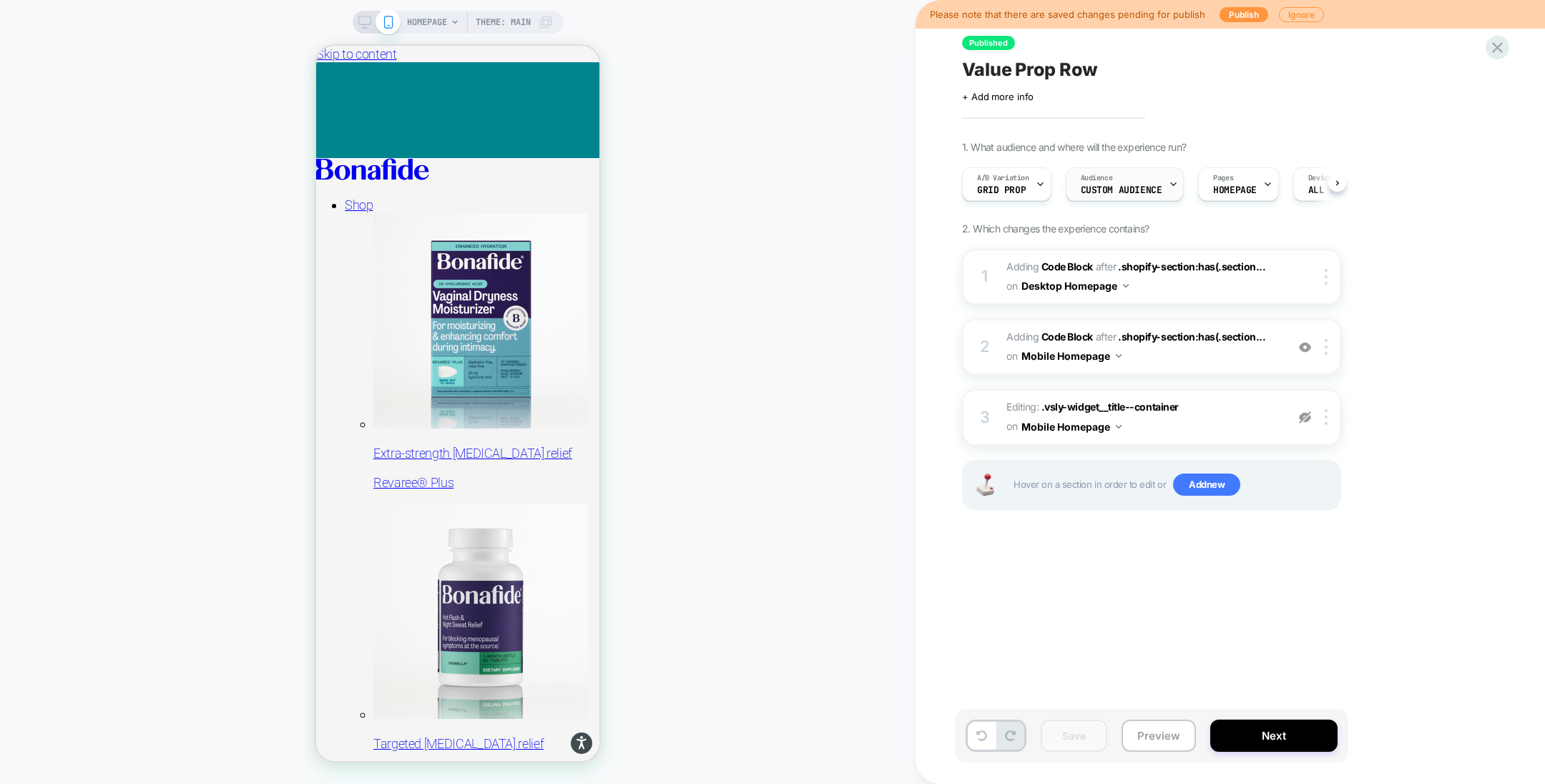
click at [1132, 188] on span "Custom Audience" at bounding box center [1122, 190] width 82 height 10
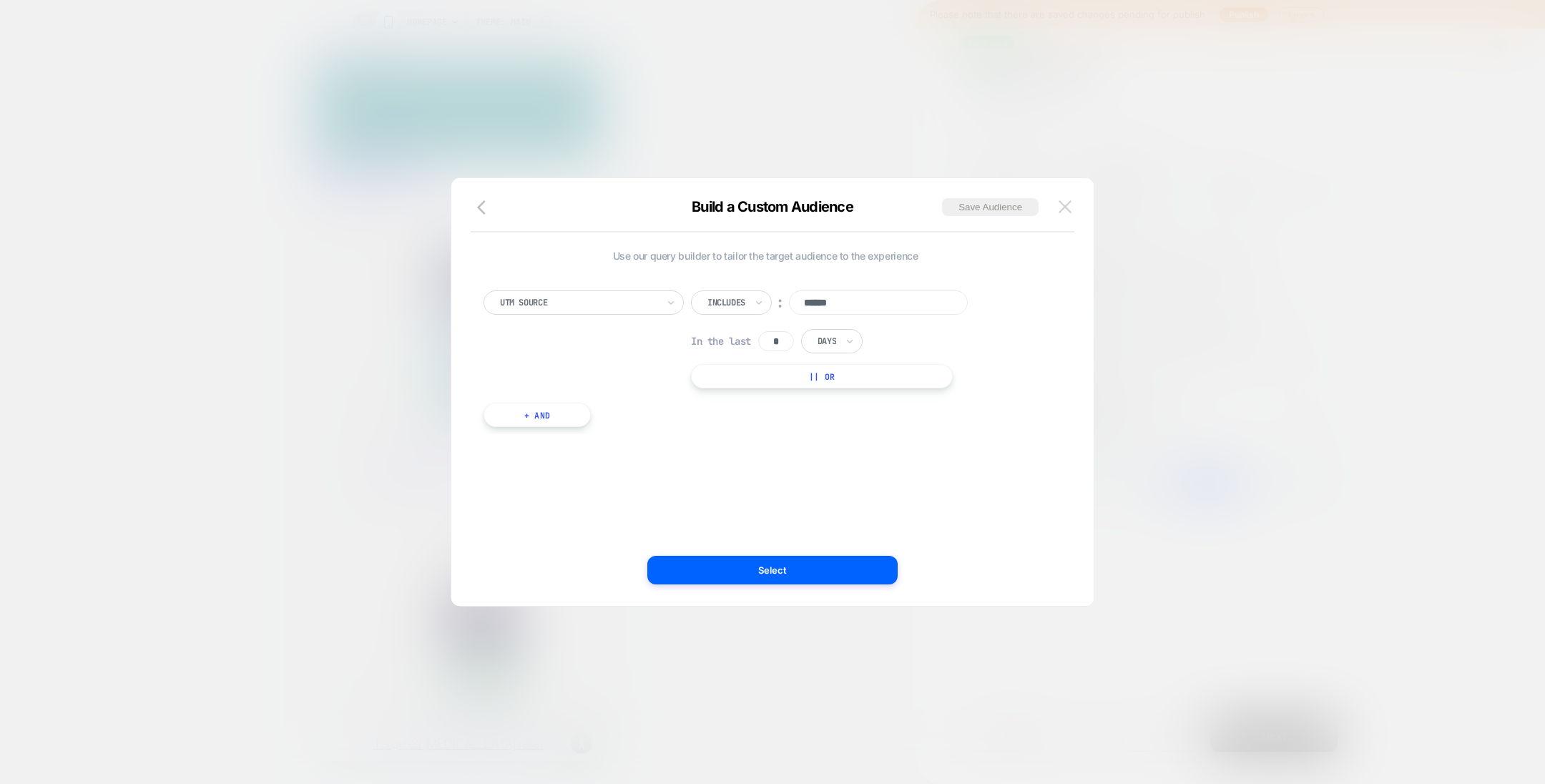
click at [1069, 196] on button at bounding box center [1065, 207] width 22 height 22
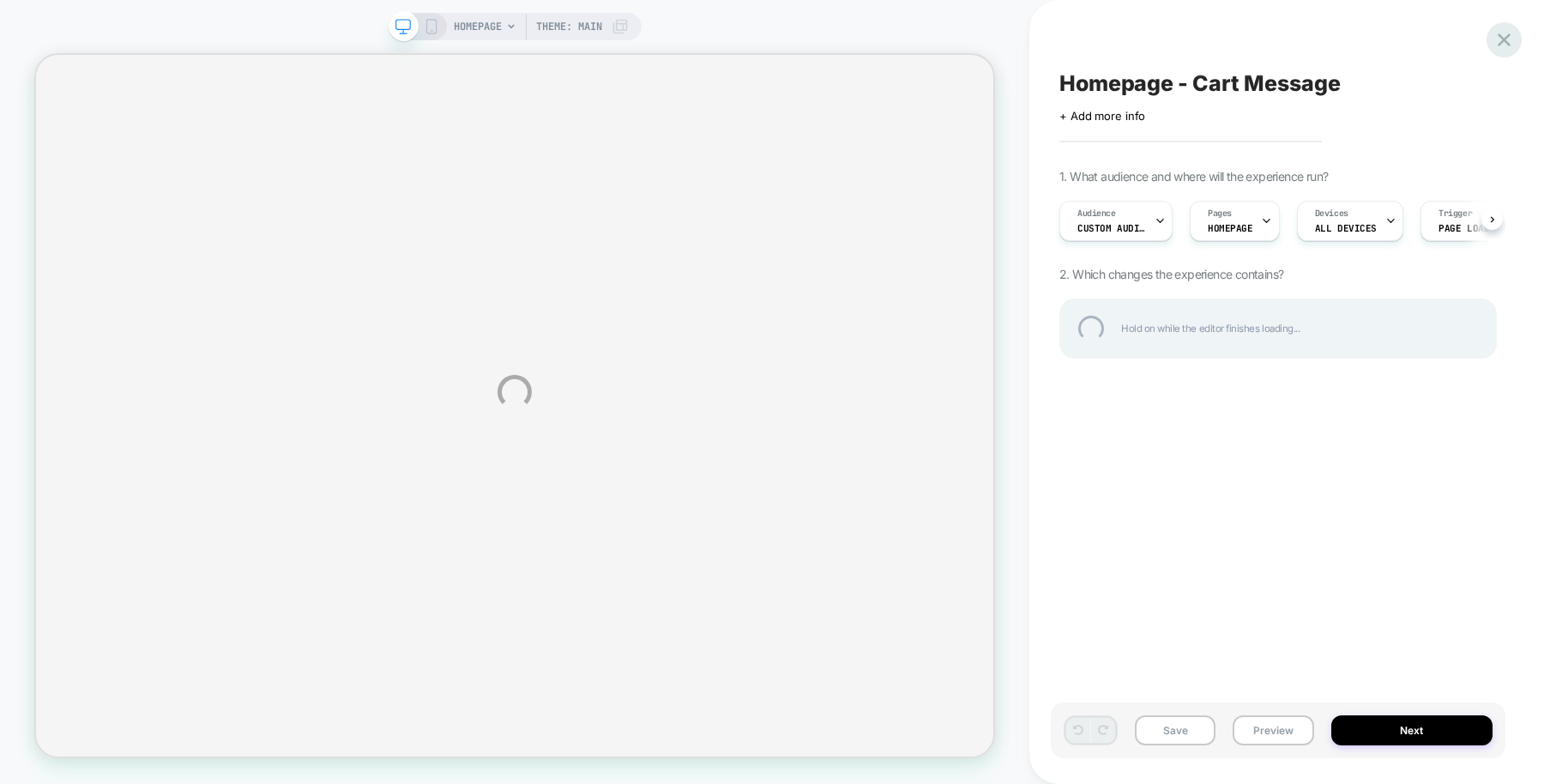
click at [1499, 37] on div at bounding box center [1504, 39] width 36 height 36
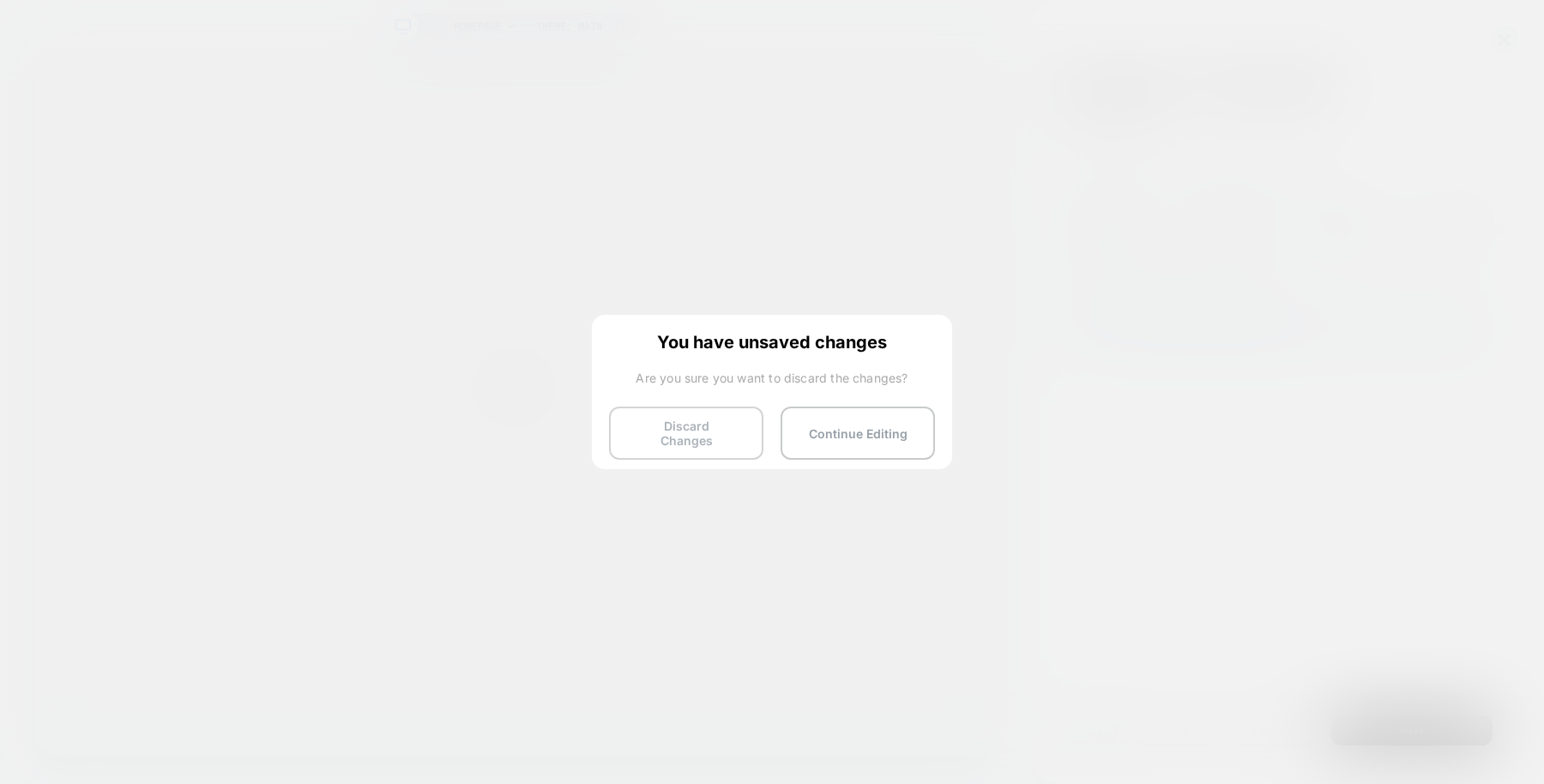
click at [744, 421] on button "Discard Changes" at bounding box center [686, 432] width 155 height 53
click at [685, 429] on button "Discard Changes" at bounding box center [686, 432] width 155 height 53
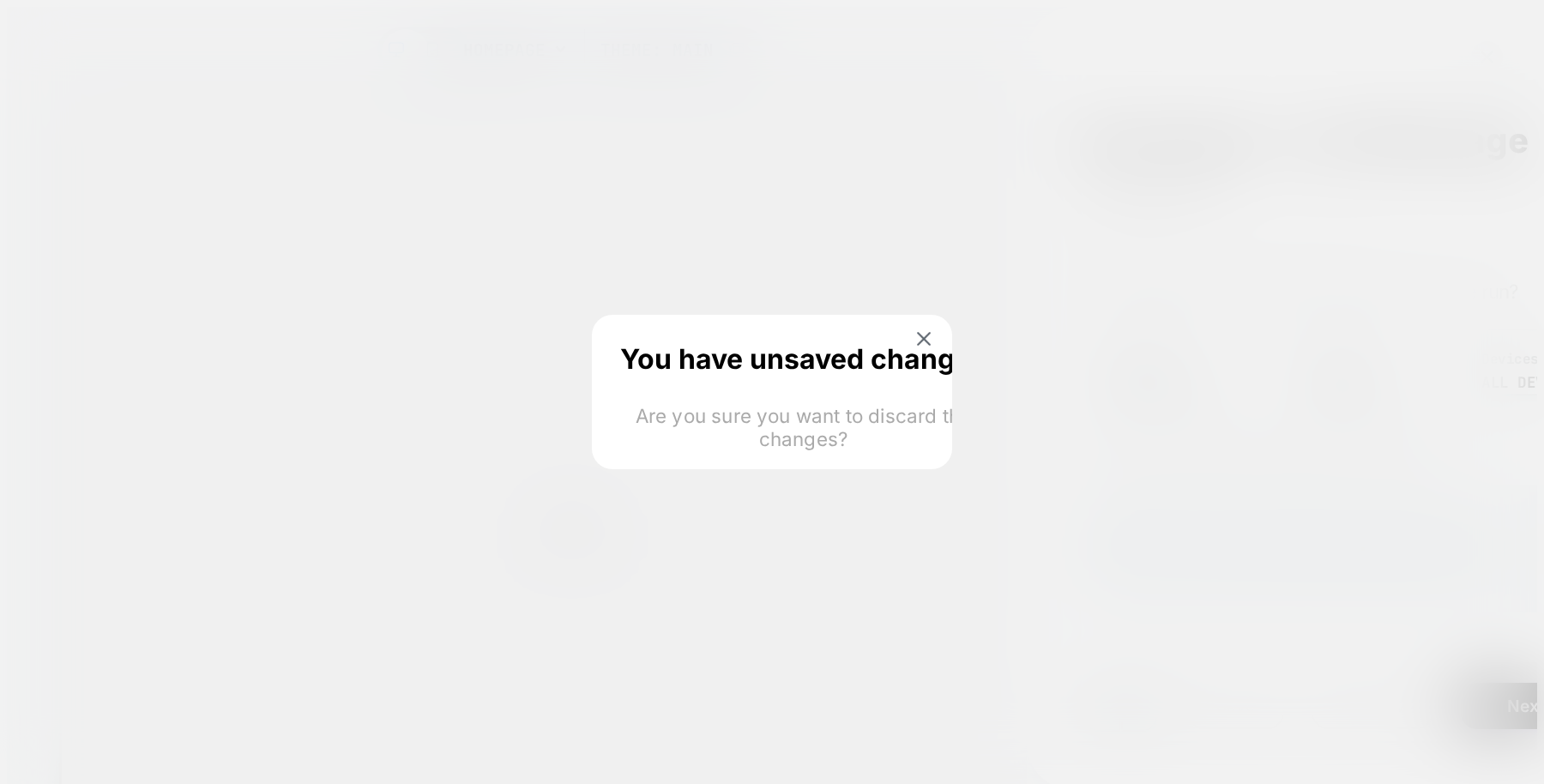
click at [713, 433] on html "HOMEPAGE Theme: MAIN Homepage - Cart Message Click to edit experience details +…" at bounding box center [772, 527] width 1544 height 1056
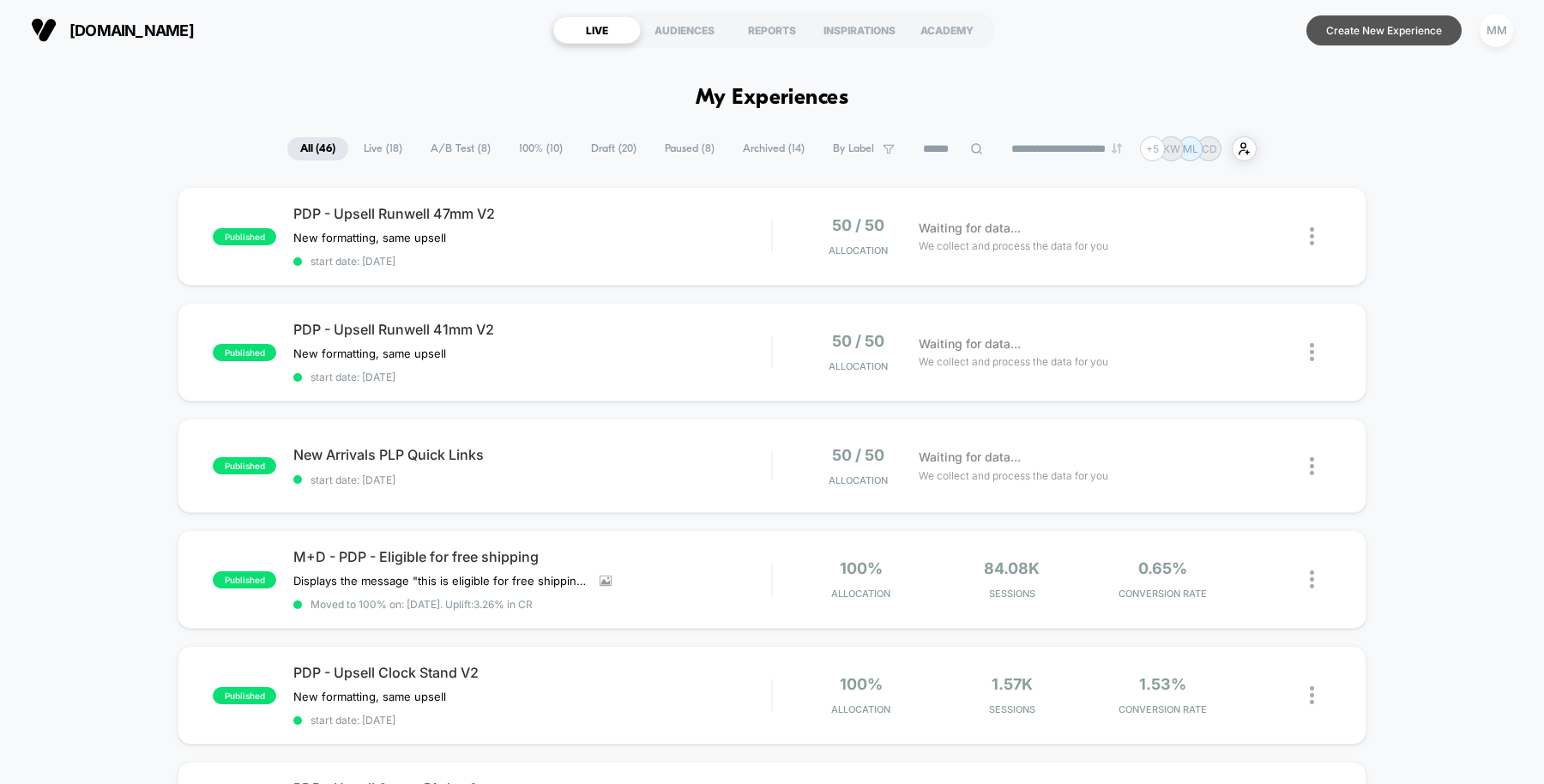
click at [1393, 35] on button "Create New Experience" at bounding box center [1384, 30] width 156 height 30
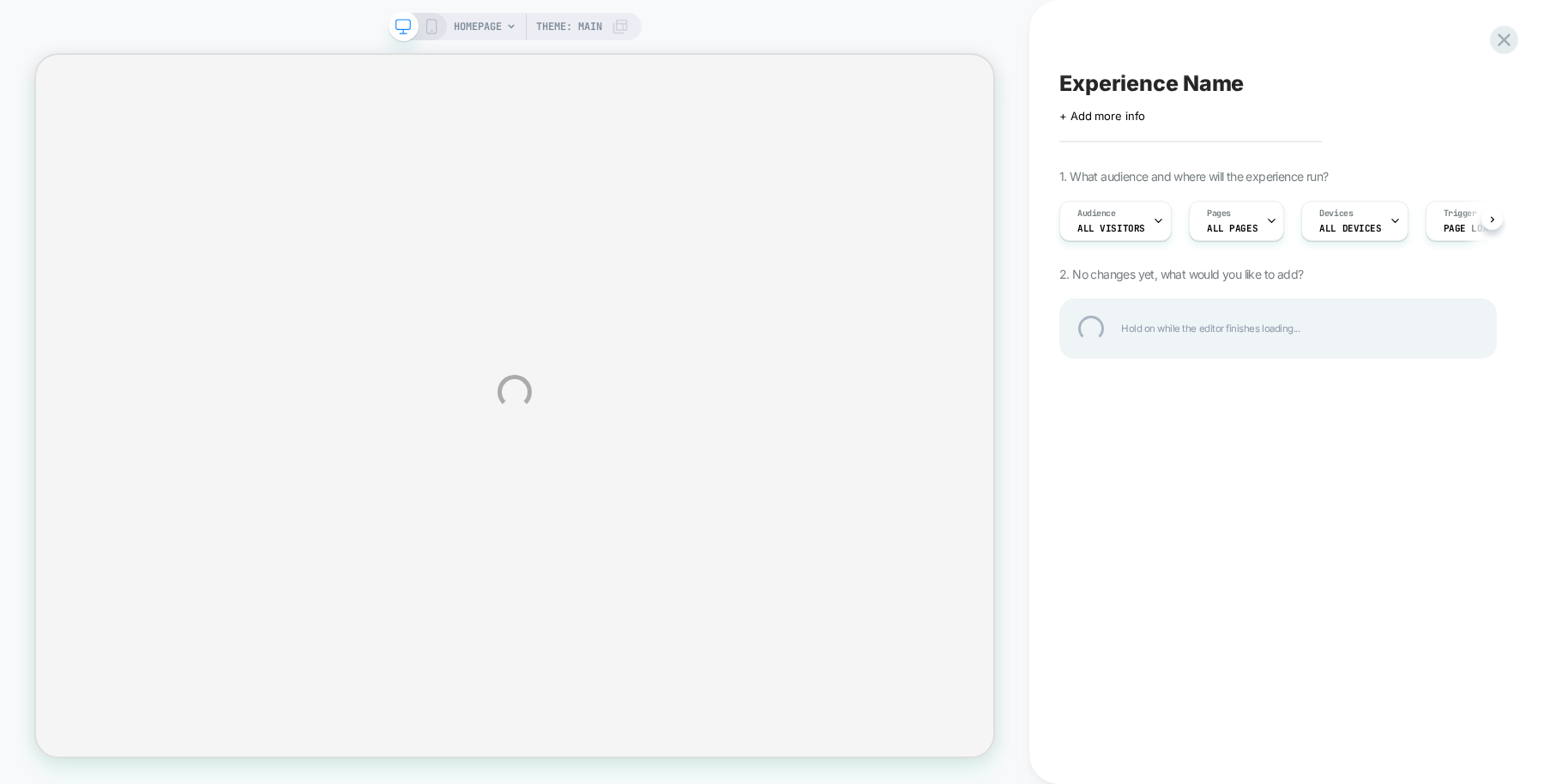
click at [1127, 84] on div "Experience Name" at bounding box center [1278, 83] width 437 height 26
type textarea "*"
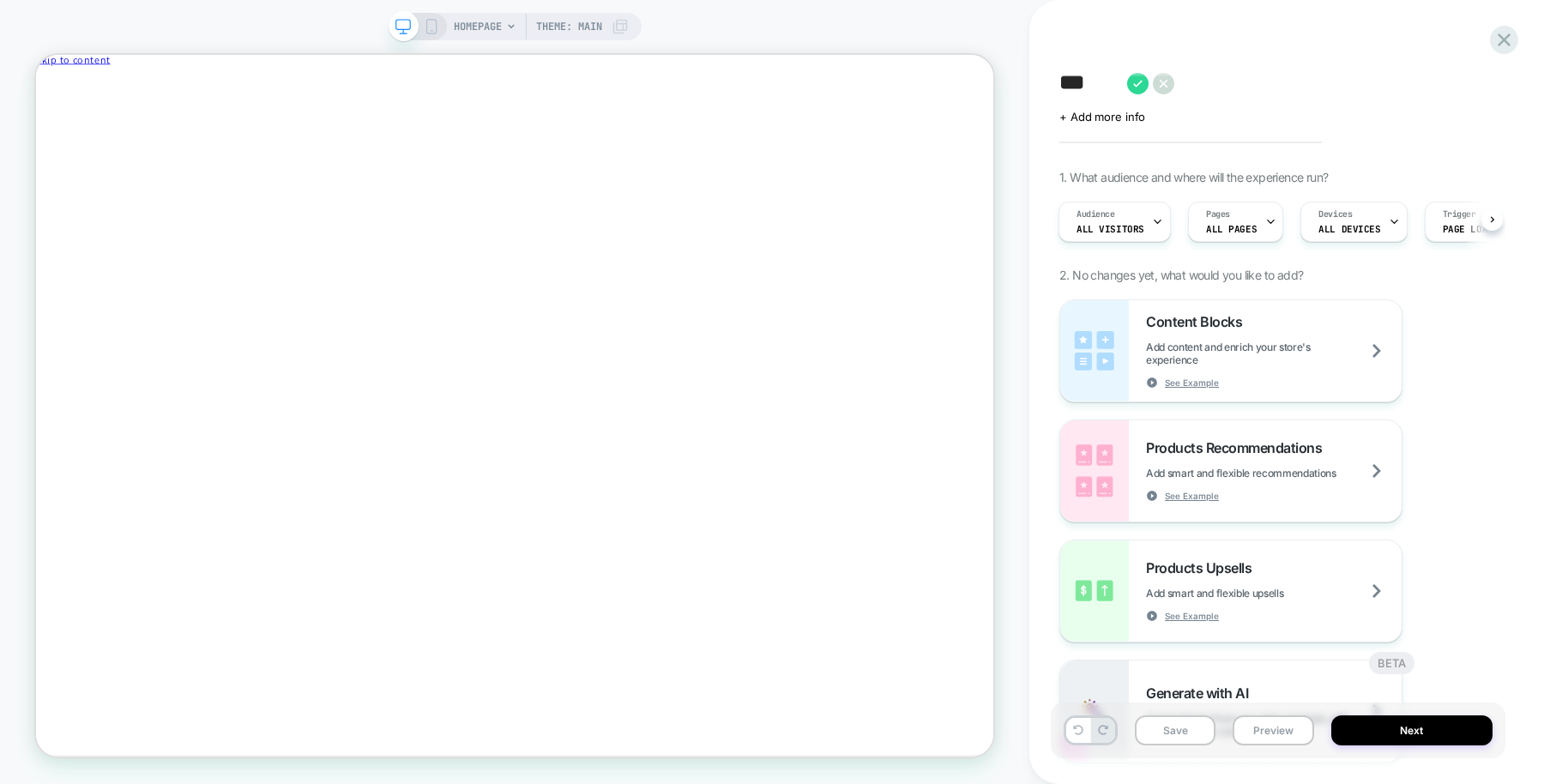
click at [1115, 86] on textarea "***" at bounding box center [1089, 84] width 60 height 27
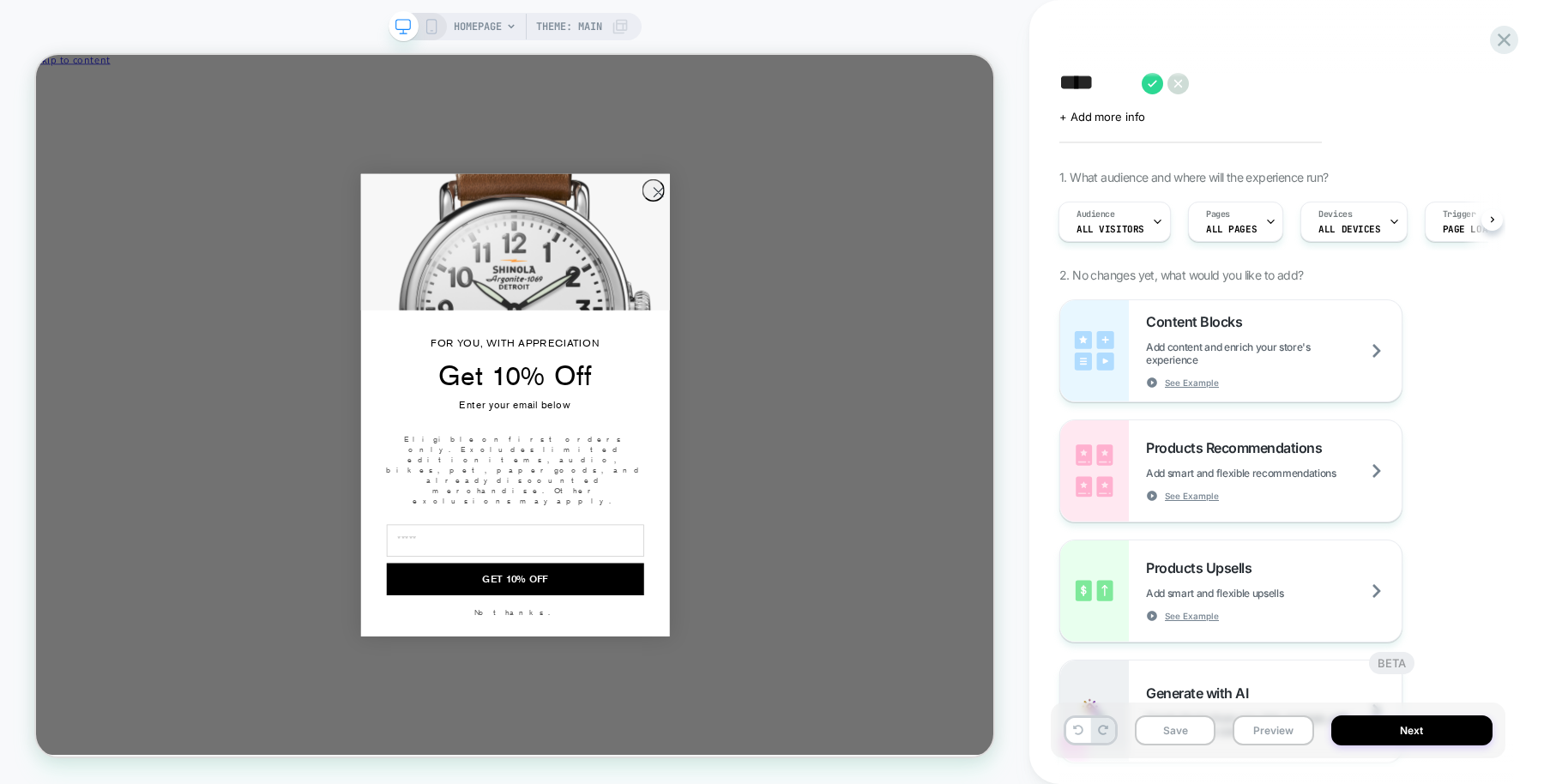
type textarea "****"
type input "***"
click at [1128, 90] on textarea "****" at bounding box center [1096, 84] width 74 height 27
type textarea "**********"
click at [1456, 88] on icon at bounding box center [1460, 84] width 21 height 21
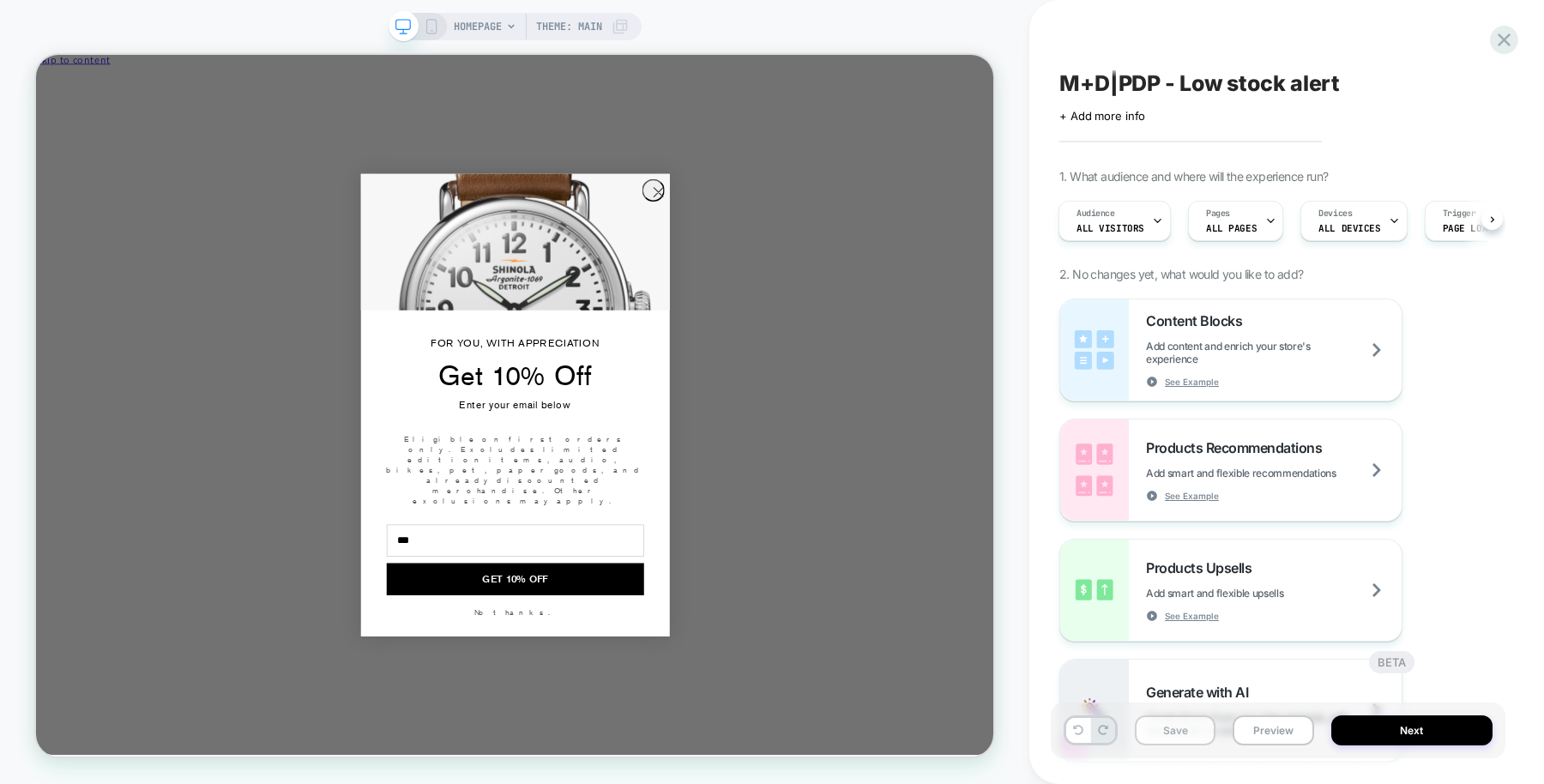
click at [1206, 719] on button "Save" at bounding box center [1176, 729] width 81 height 30
click at [863, 251] on circle "Close dialog" at bounding box center [864, 236] width 28 height 28
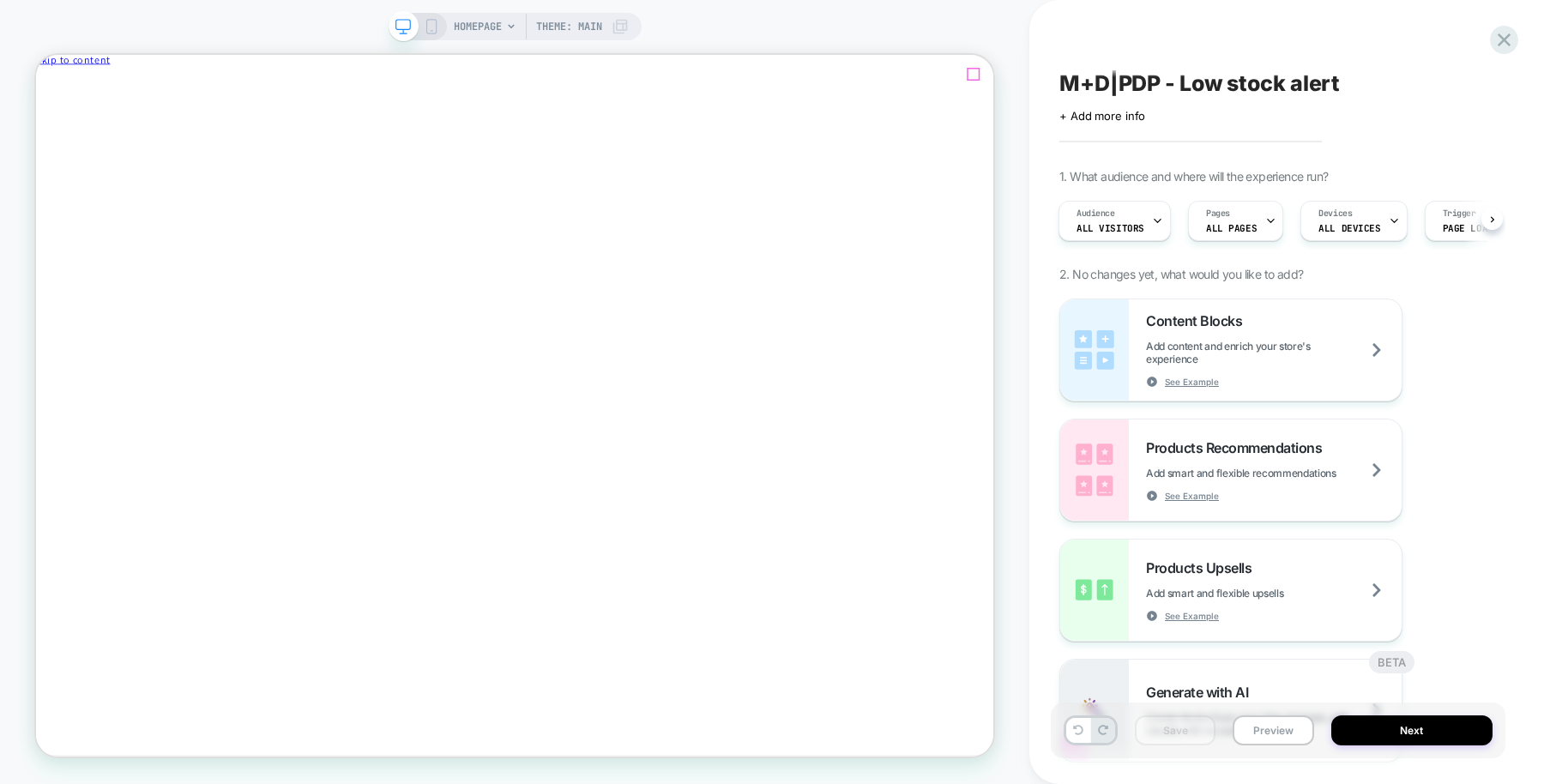
click at [111, 85] on icon "Close" at bounding box center [111, 90] width 0 height 12
click at [499, 22] on span "HOMEPAGE" at bounding box center [478, 26] width 48 height 28
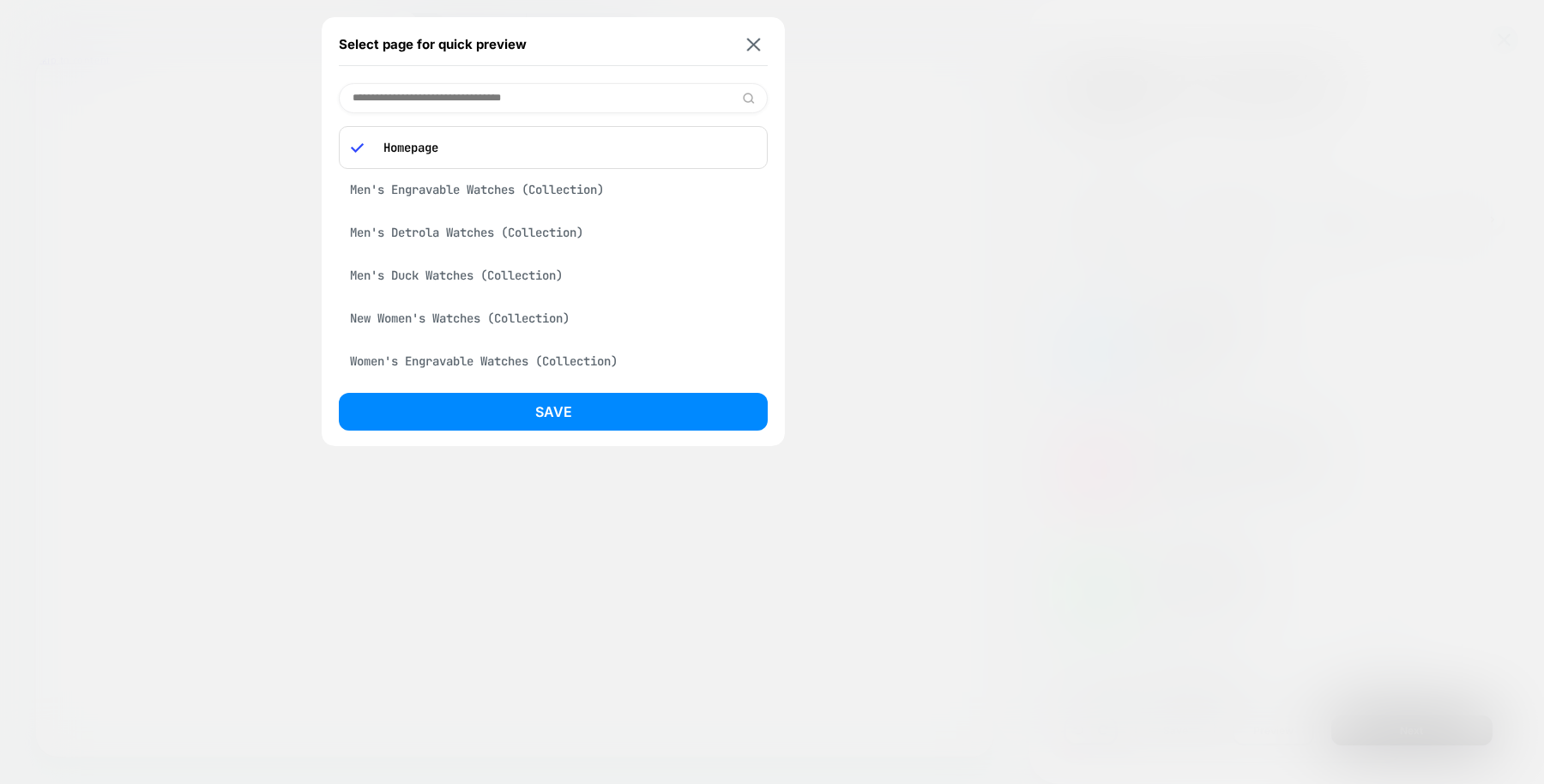
click at [521, 104] on input at bounding box center [553, 98] width 429 height 30
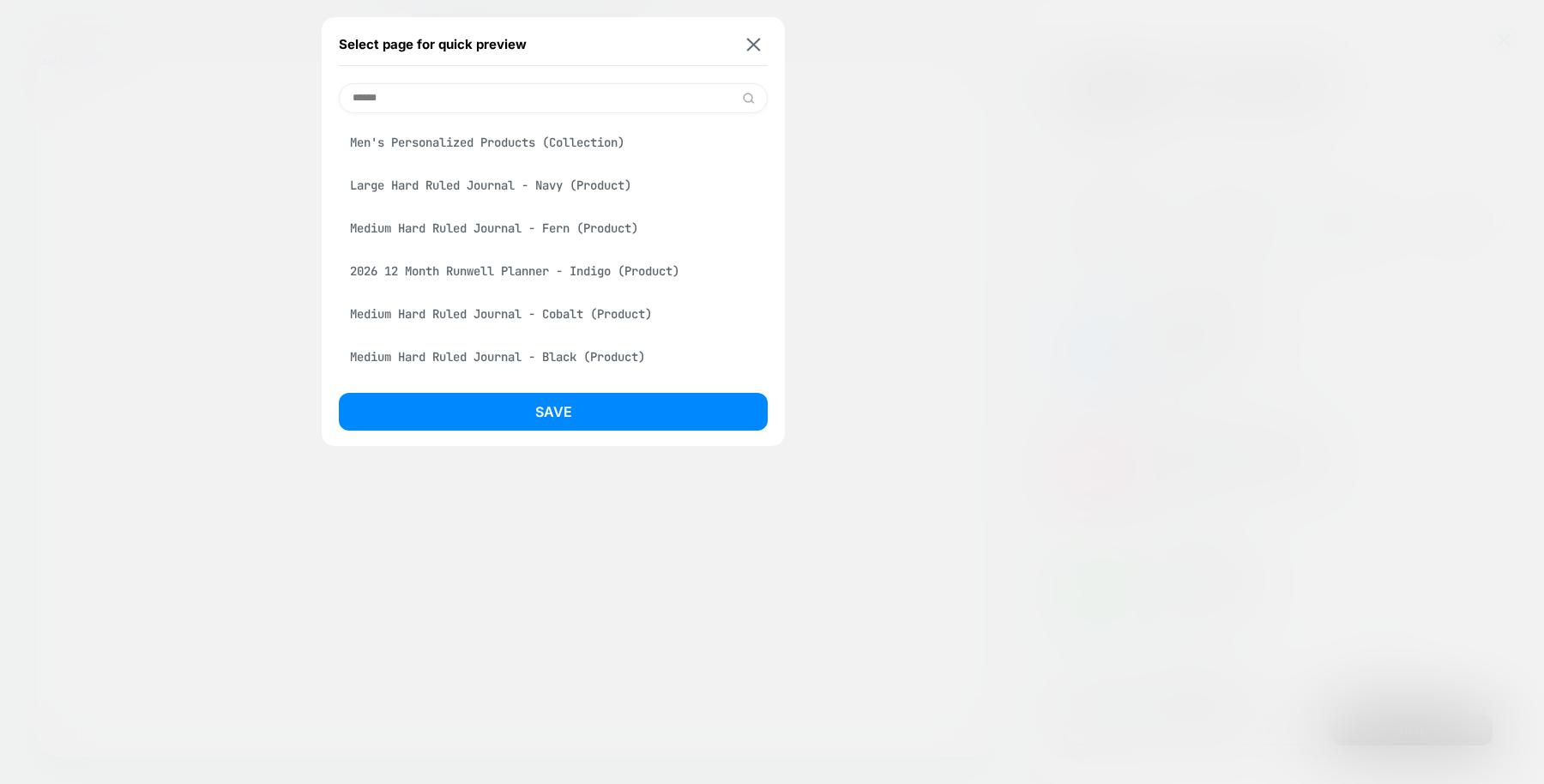
type input "******"
click at [556, 184] on div "Large Hard Ruled Journal - Navy (Product)" at bounding box center [553, 185] width 429 height 33
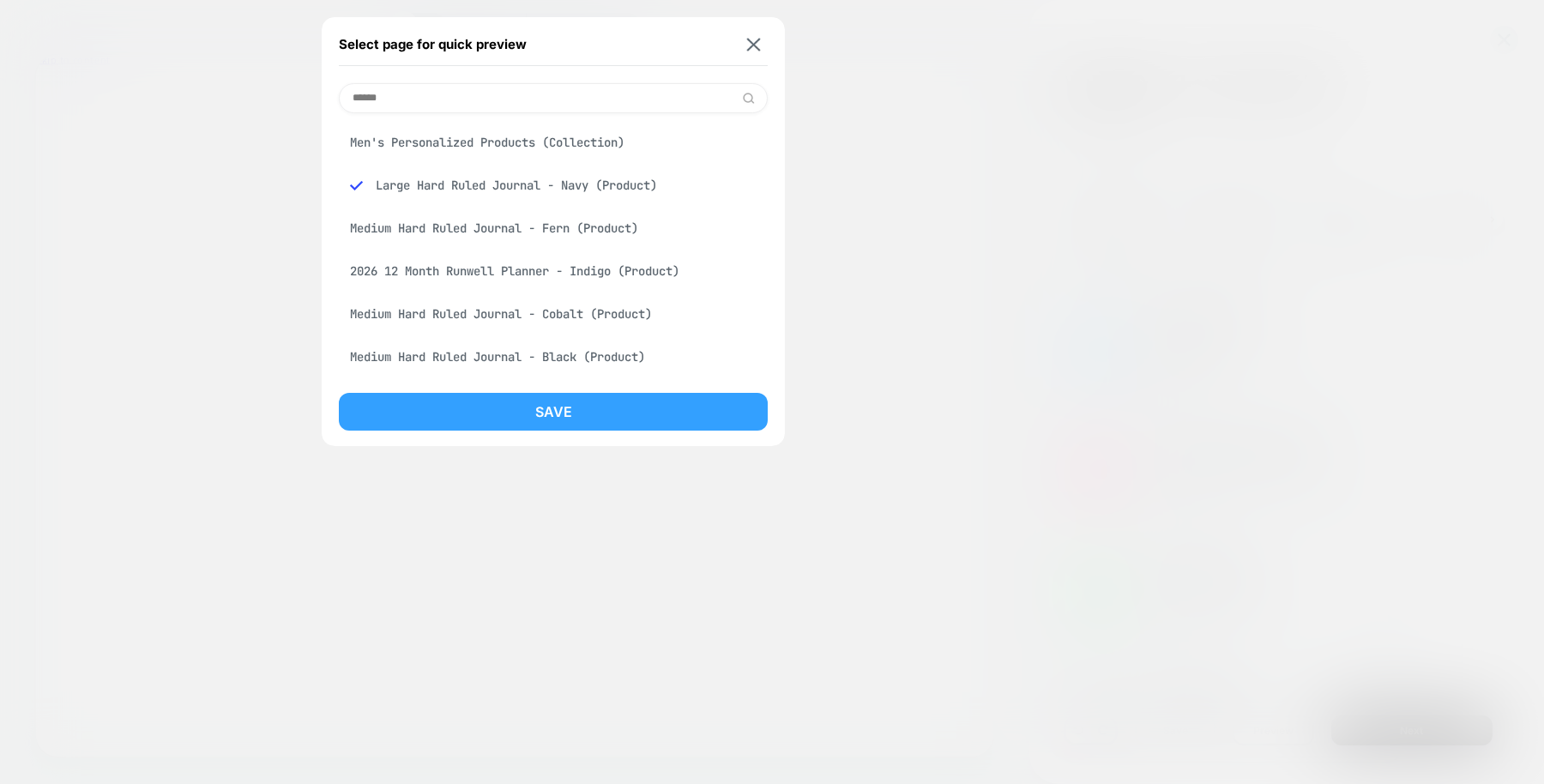
click at [585, 413] on button "Save" at bounding box center [553, 411] width 429 height 37
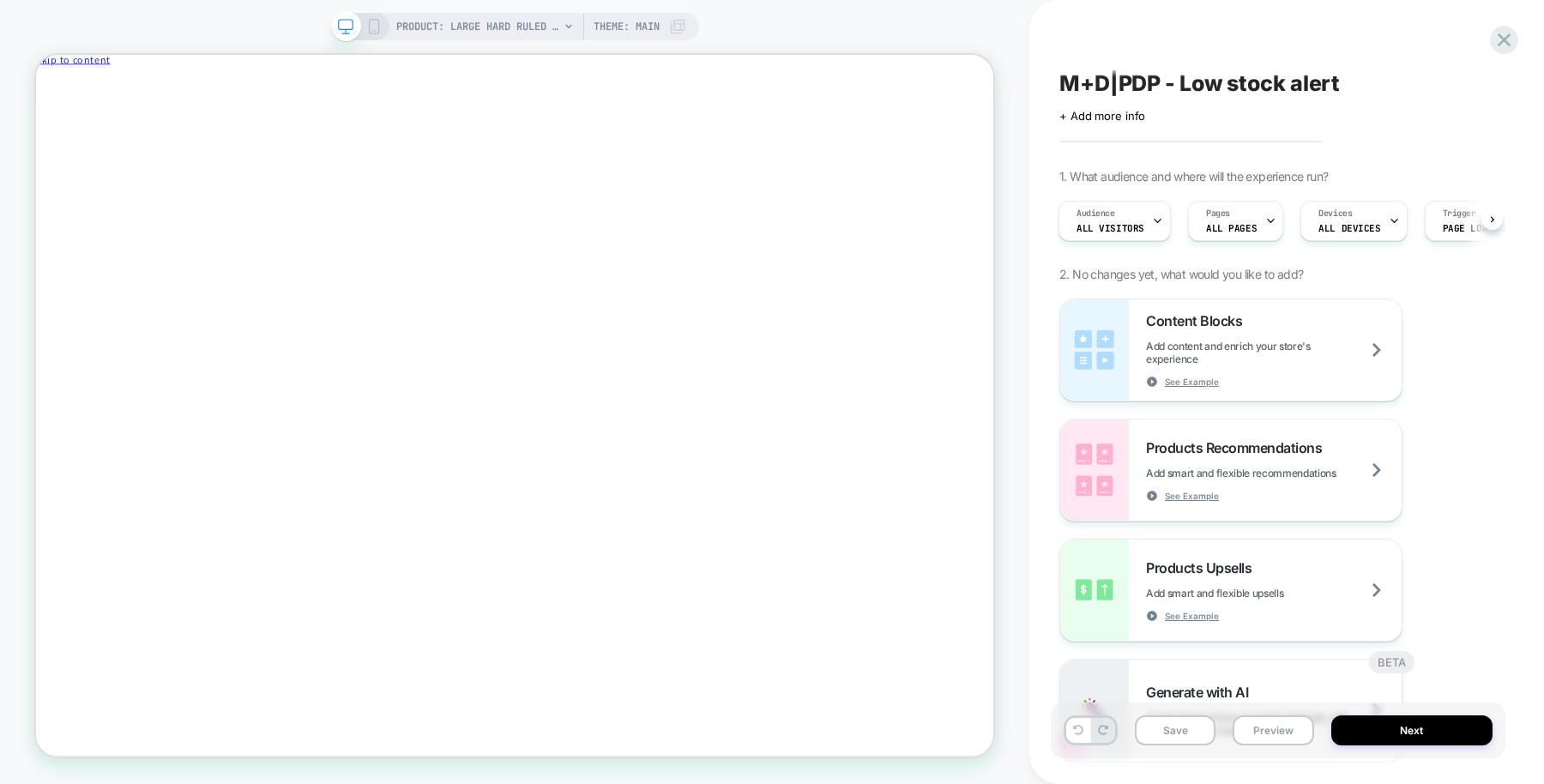
scroll to position [0, 2]
click at [1225, 219] on div "Pages ALL PAGES" at bounding box center [1231, 221] width 85 height 38
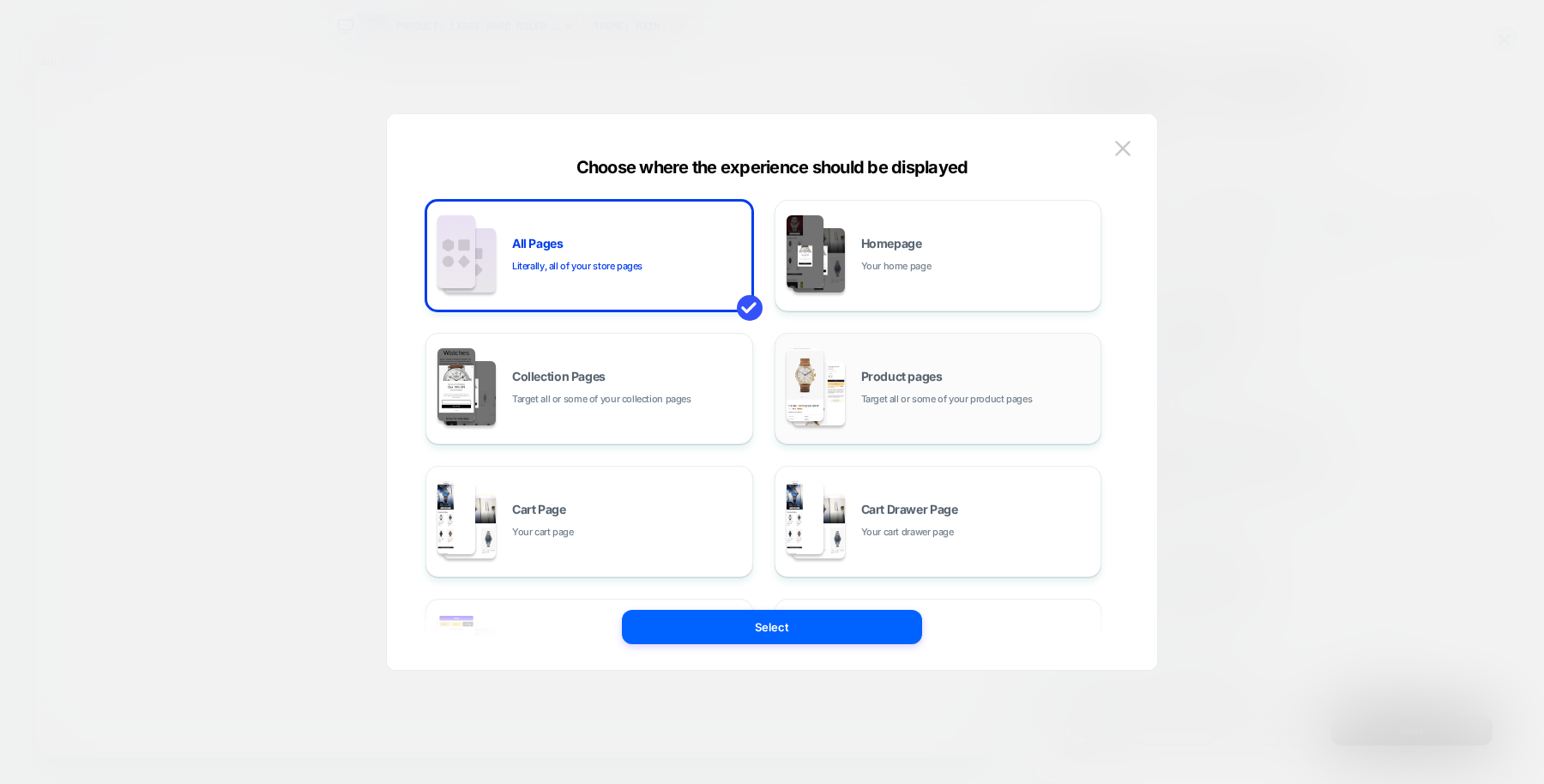
click at [879, 404] on span "Target all or some of your product pages" at bounding box center [947, 399] width 171 height 16
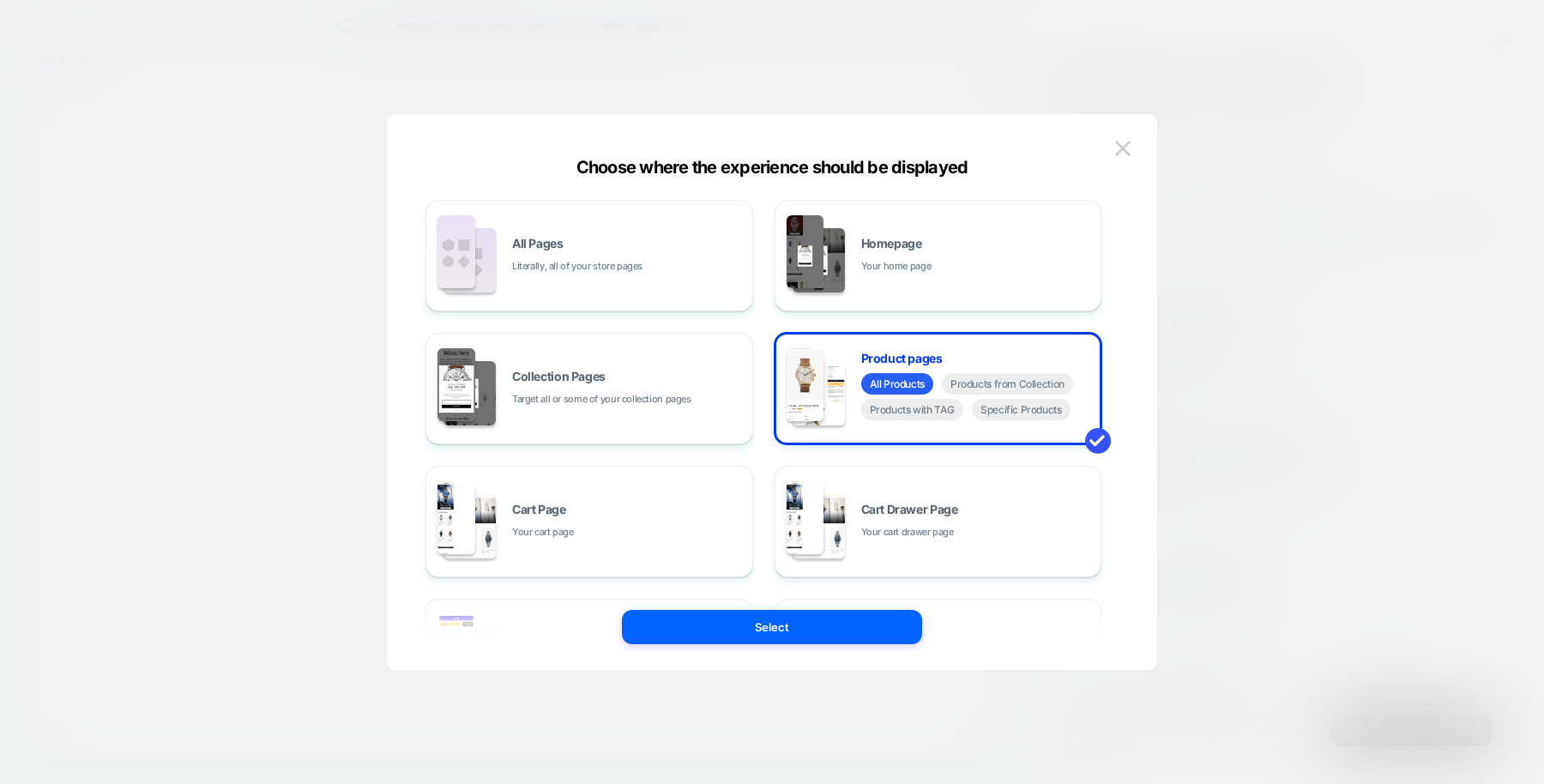
scroll to position [0, 0]
click at [805, 623] on button "Select" at bounding box center [772, 626] width 300 height 35
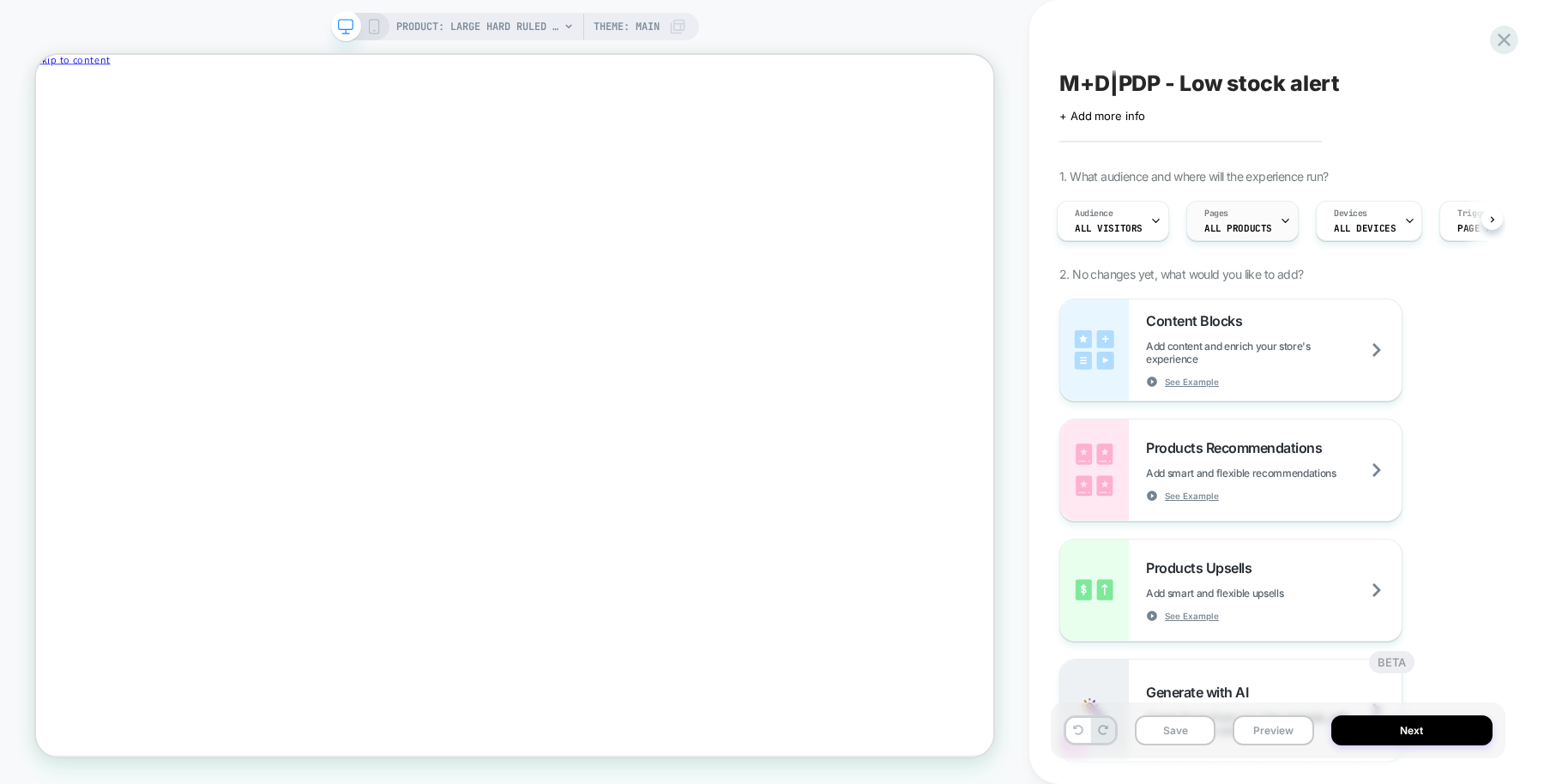
click at [1280, 231] on div at bounding box center [1285, 221] width 12 height 38
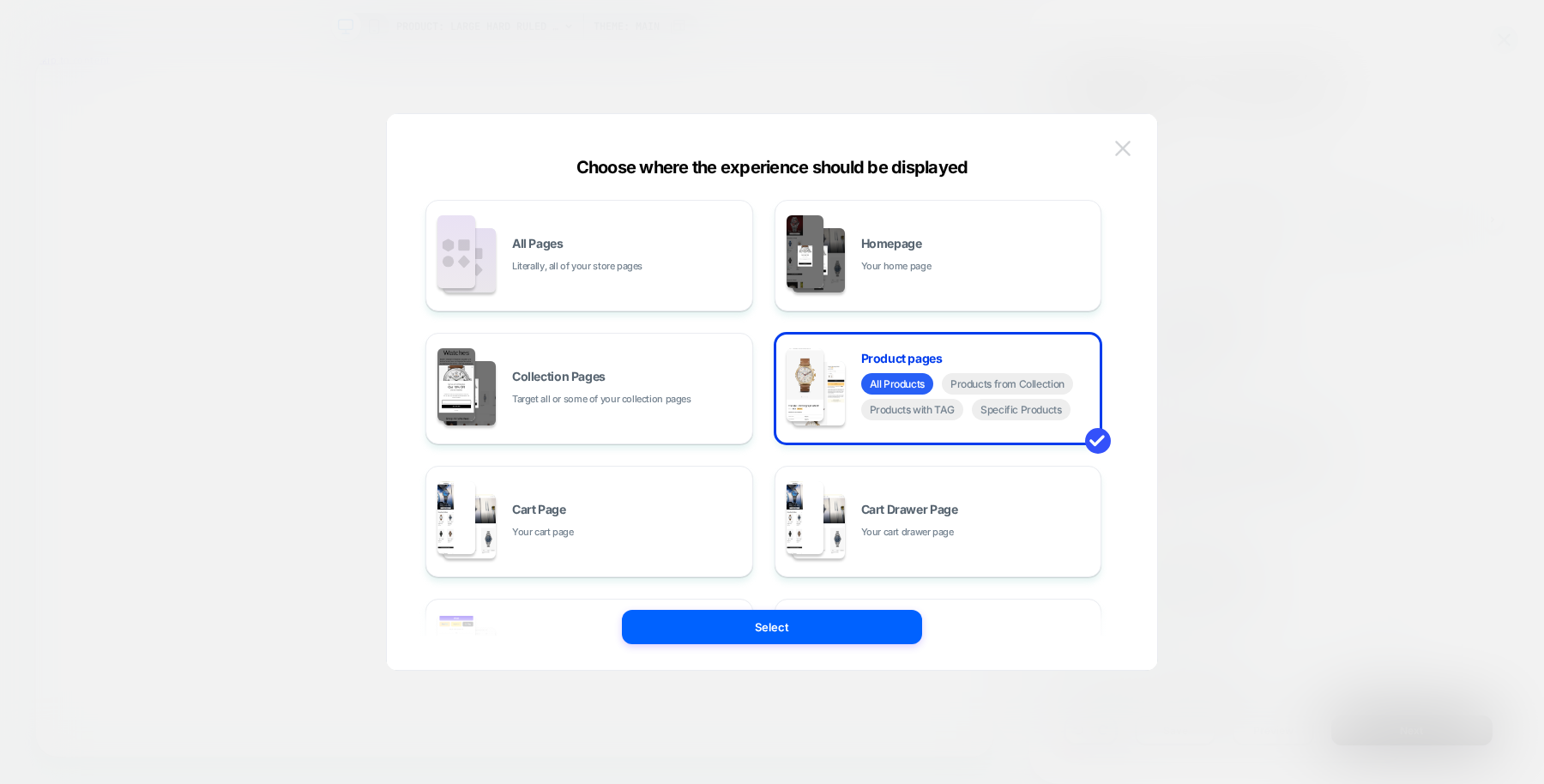
click at [1120, 147] on img at bounding box center [1123, 147] width 15 height 14
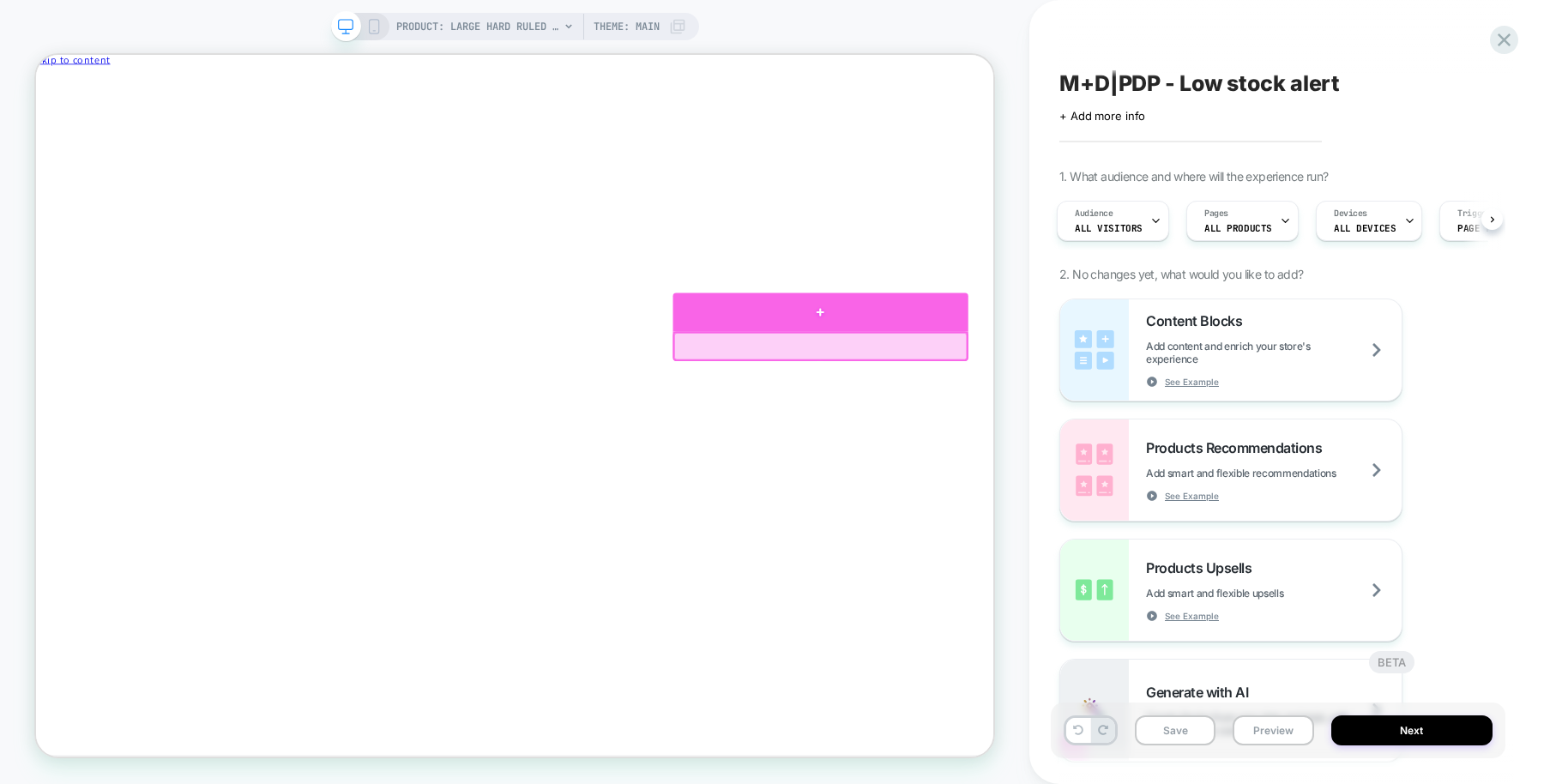
click at [1228, 408] on div at bounding box center [1083, 398] width 394 height 52
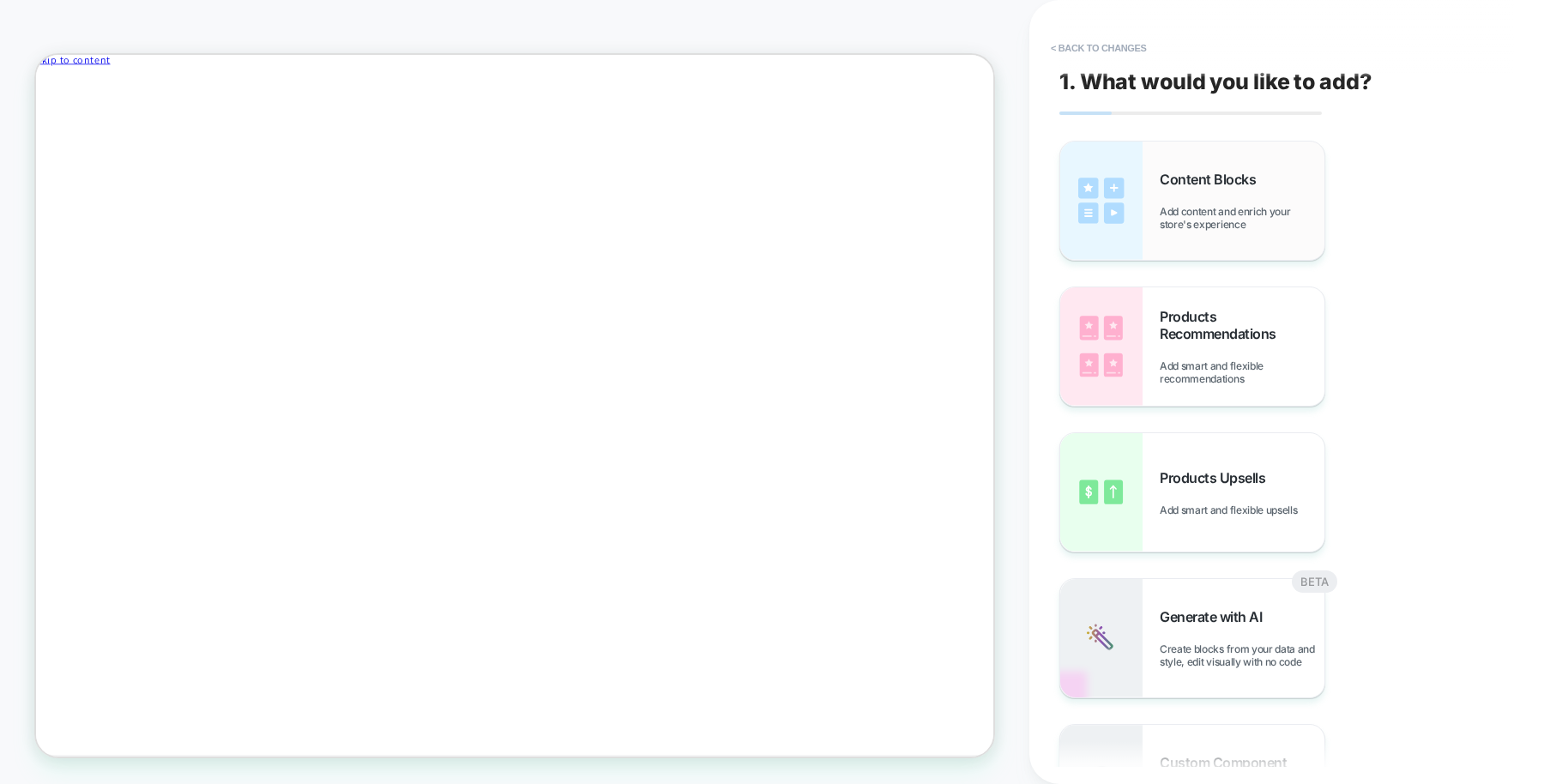
click at [1155, 201] on div "Content Blocks Add content and enrich your store's experience" at bounding box center [1192, 200] width 264 height 118
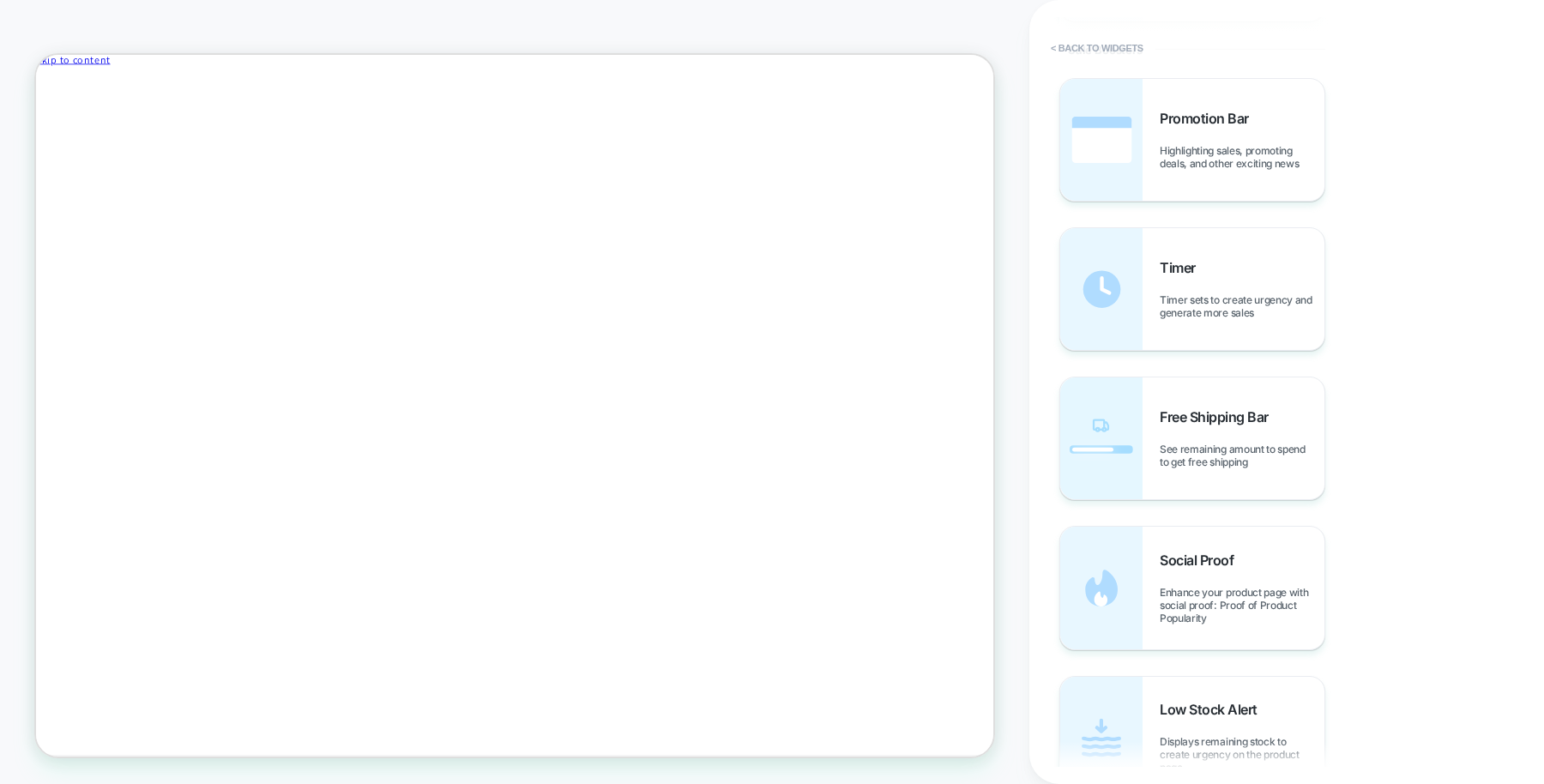
scroll to position [1685, 0]
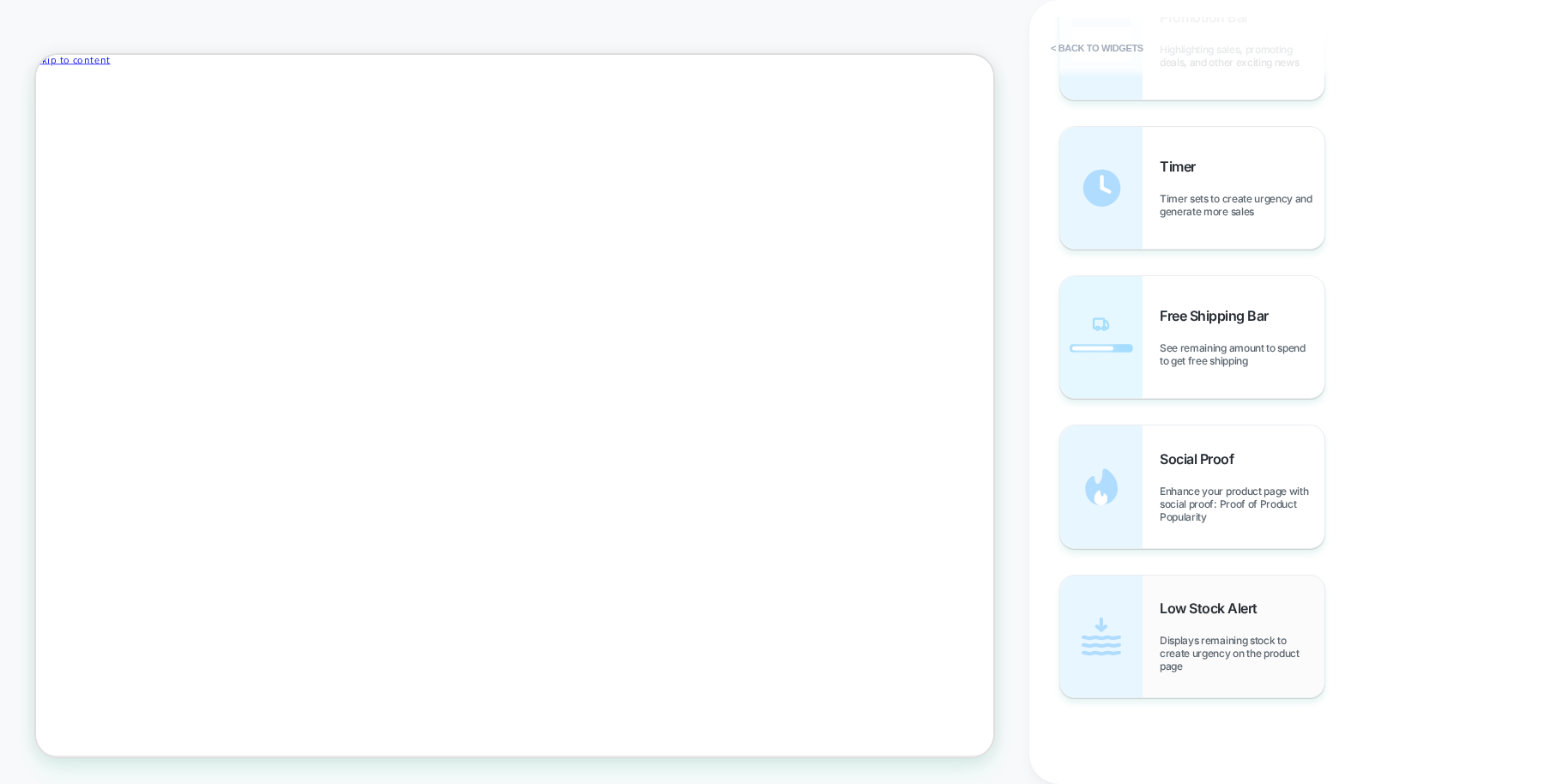
click at [1167, 624] on div "Low Stock Alert Displays remaining stock to create urgency on the product page" at bounding box center [1241, 636] width 164 height 73
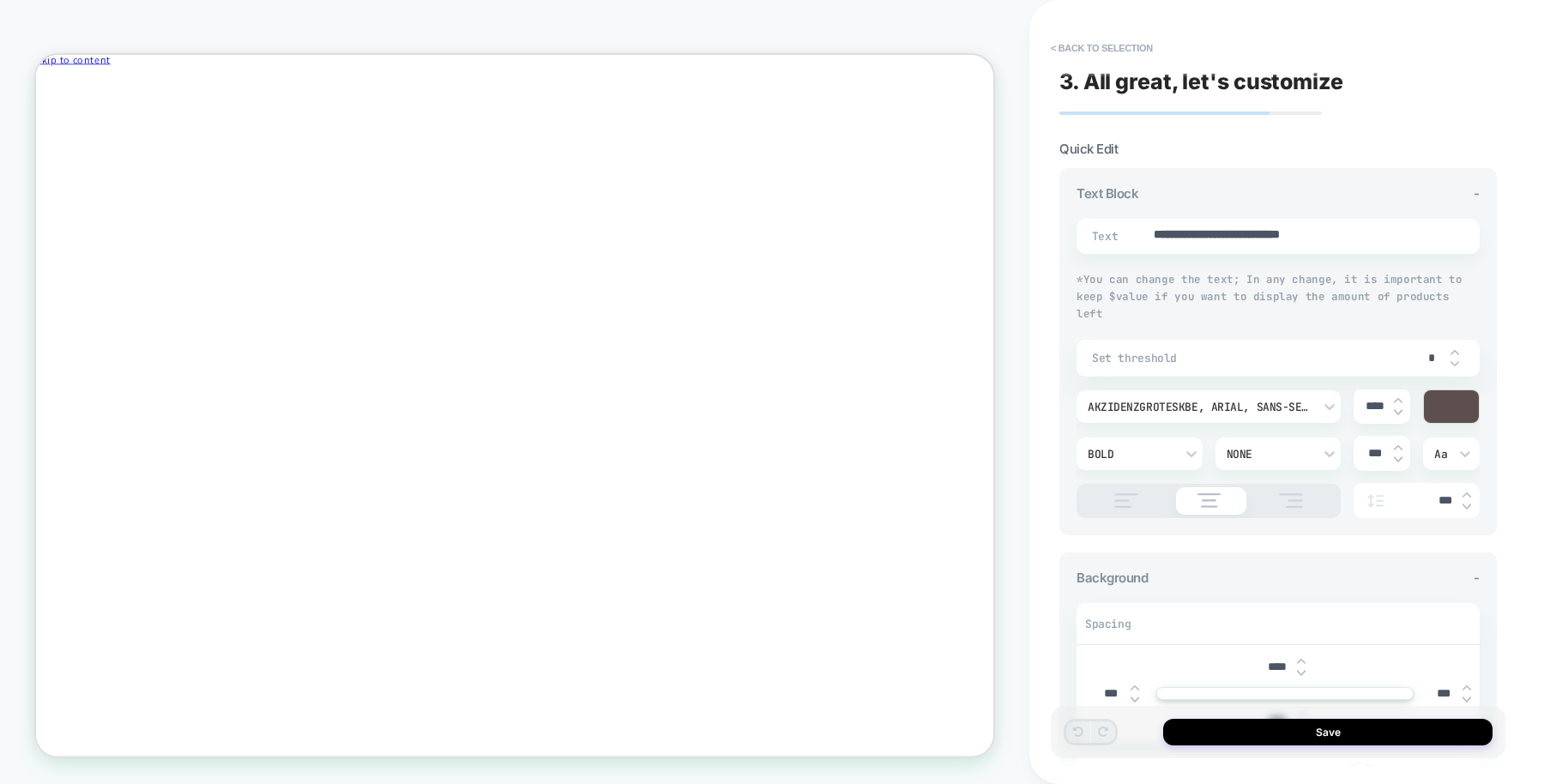
scroll to position [241, 0]
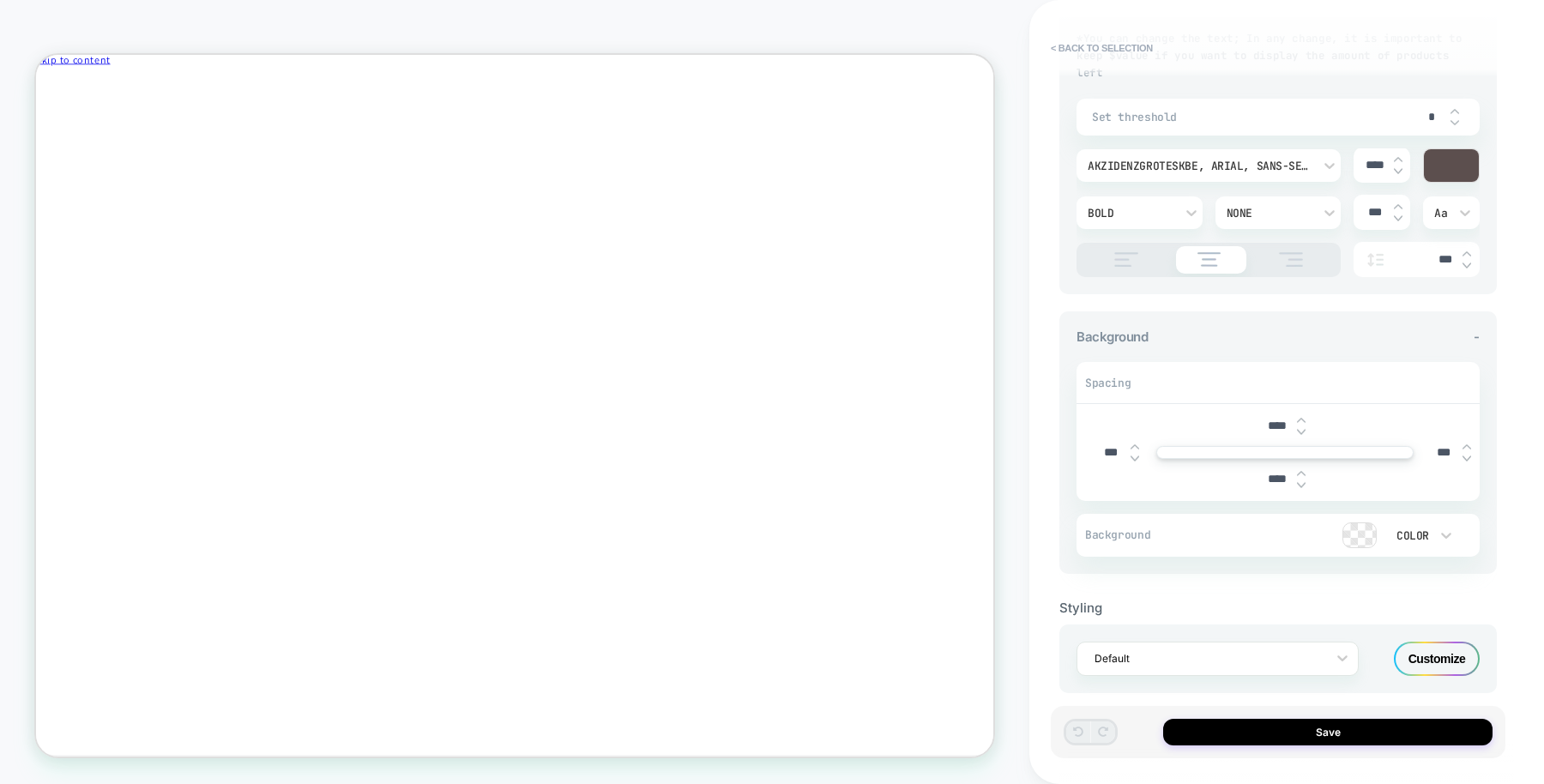
click at [1431, 641] on div "Customize" at bounding box center [1436, 658] width 86 height 35
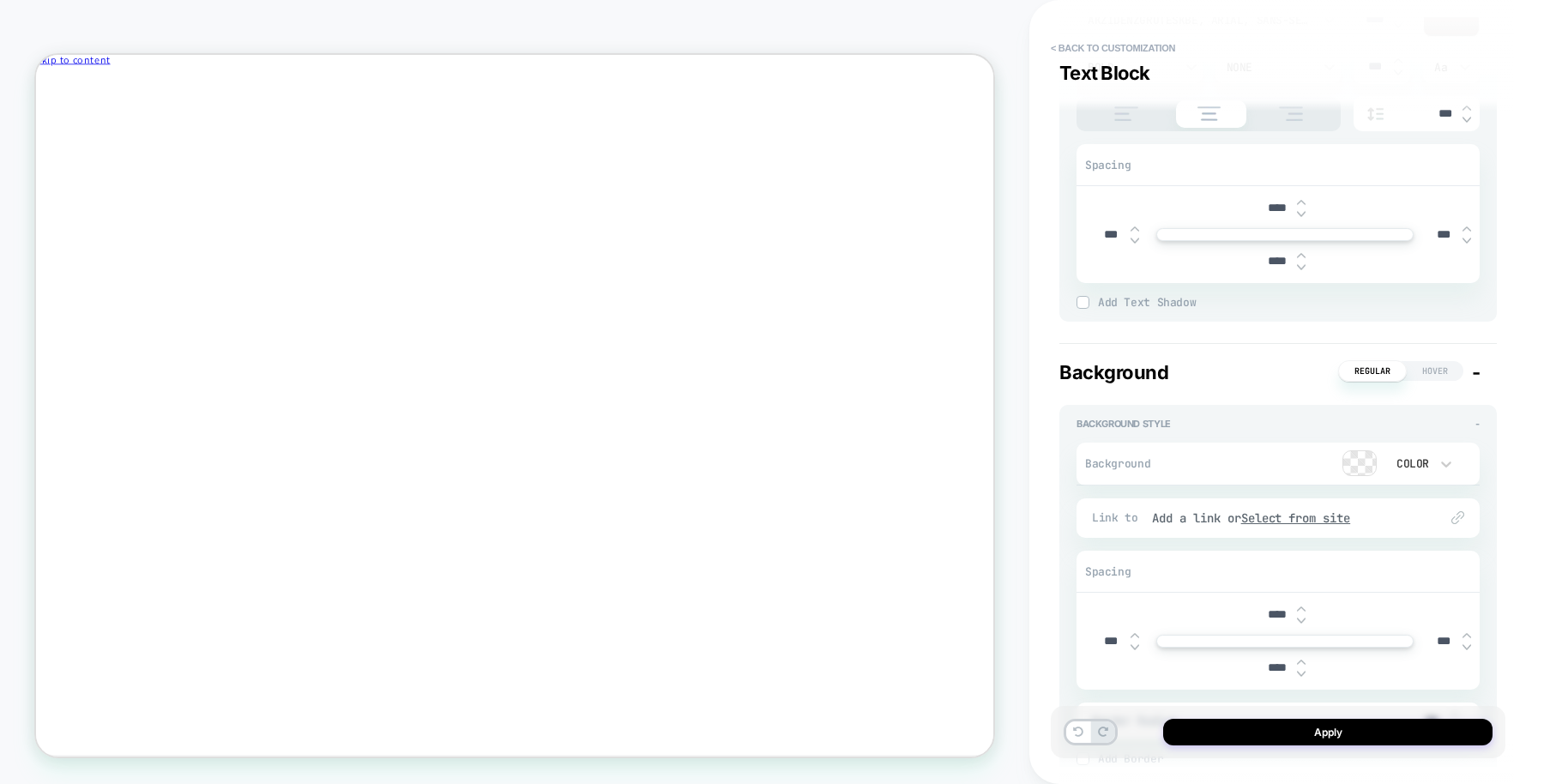
scroll to position [498, 0]
click at [1297, 734] on button "Apply" at bounding box center [1328, 732] width 330 height 27
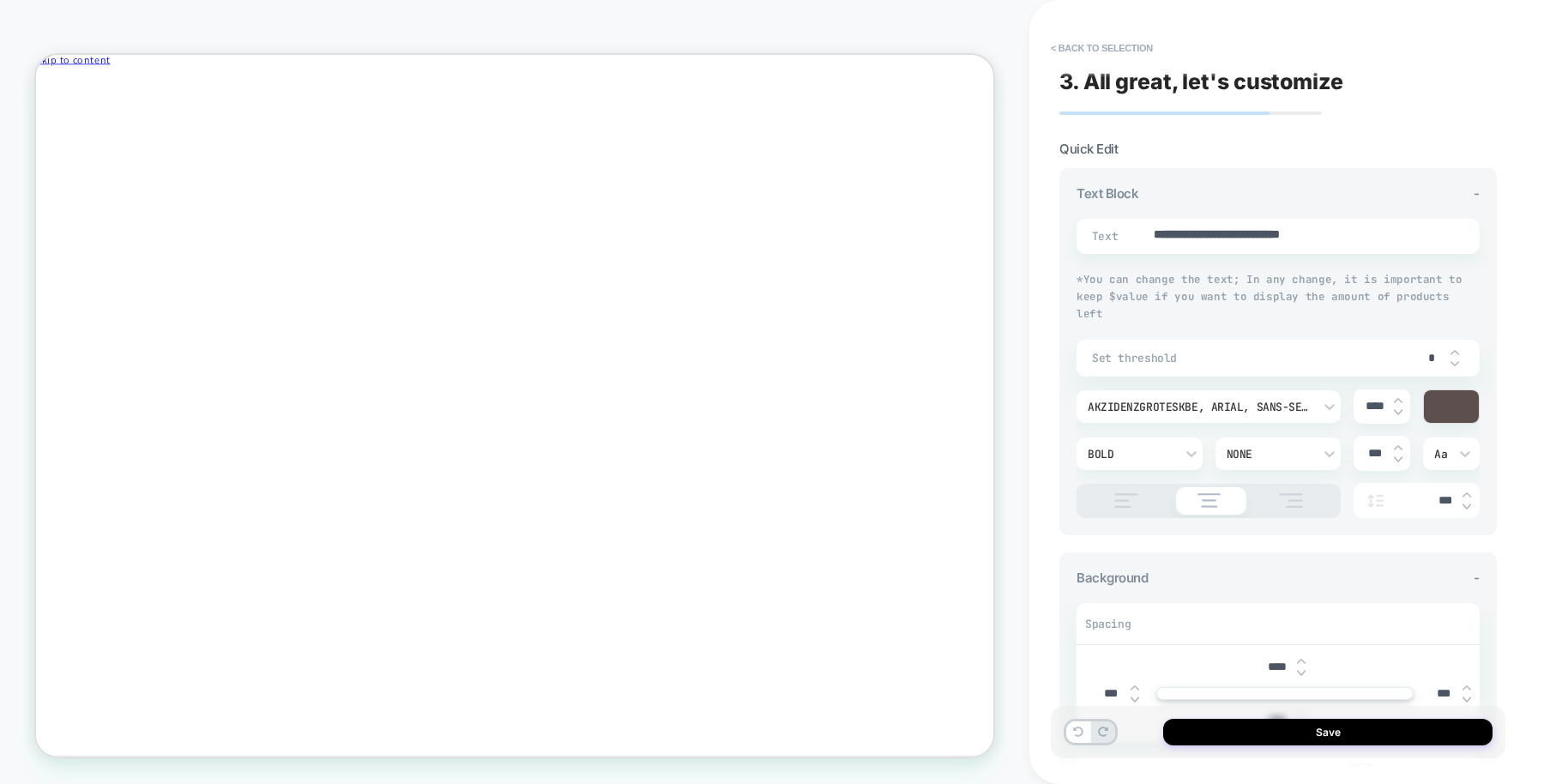
click at [1297, 734] on button "Save" at bounding box center [1328, 732] width 330 height 27
type textarea "*"
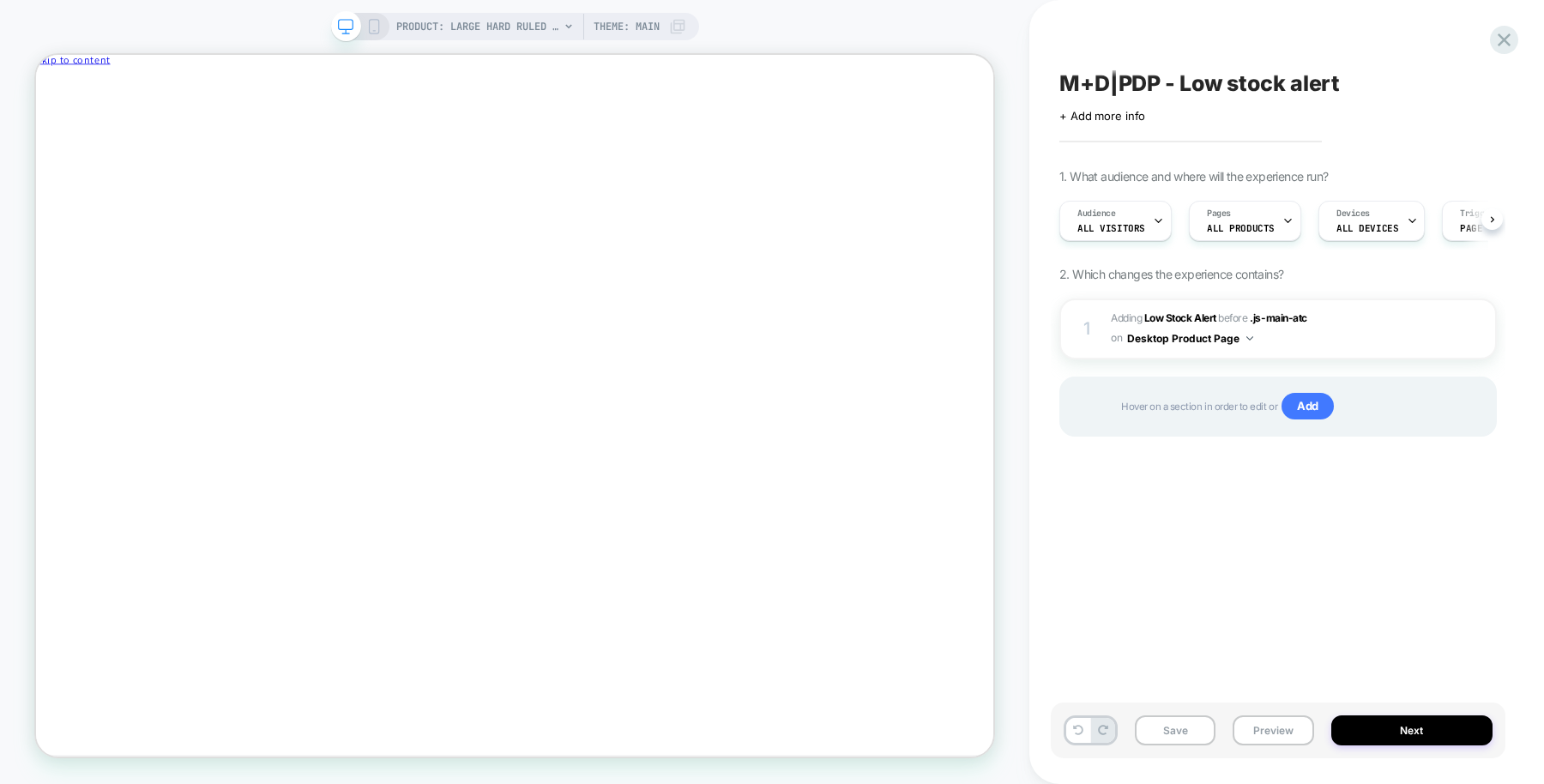
scroll to position [0, 1]
click at [1484, 329] on div at bounding box center [1480, 329] width 33 height 19
click at [1479, 331] on img at bounding box center [1478, 329] width 4 height 19
click at [1478, 334] on img at bounding box center [1478, 329] width 4 height 19
click at [1222, 474] on div "1 #_loomi_addon_1760033663956 Adding Low Stock Alert BEFORE .js-main-atc .js-ma…" at bounding box center [1278, 389] width 437 height 181
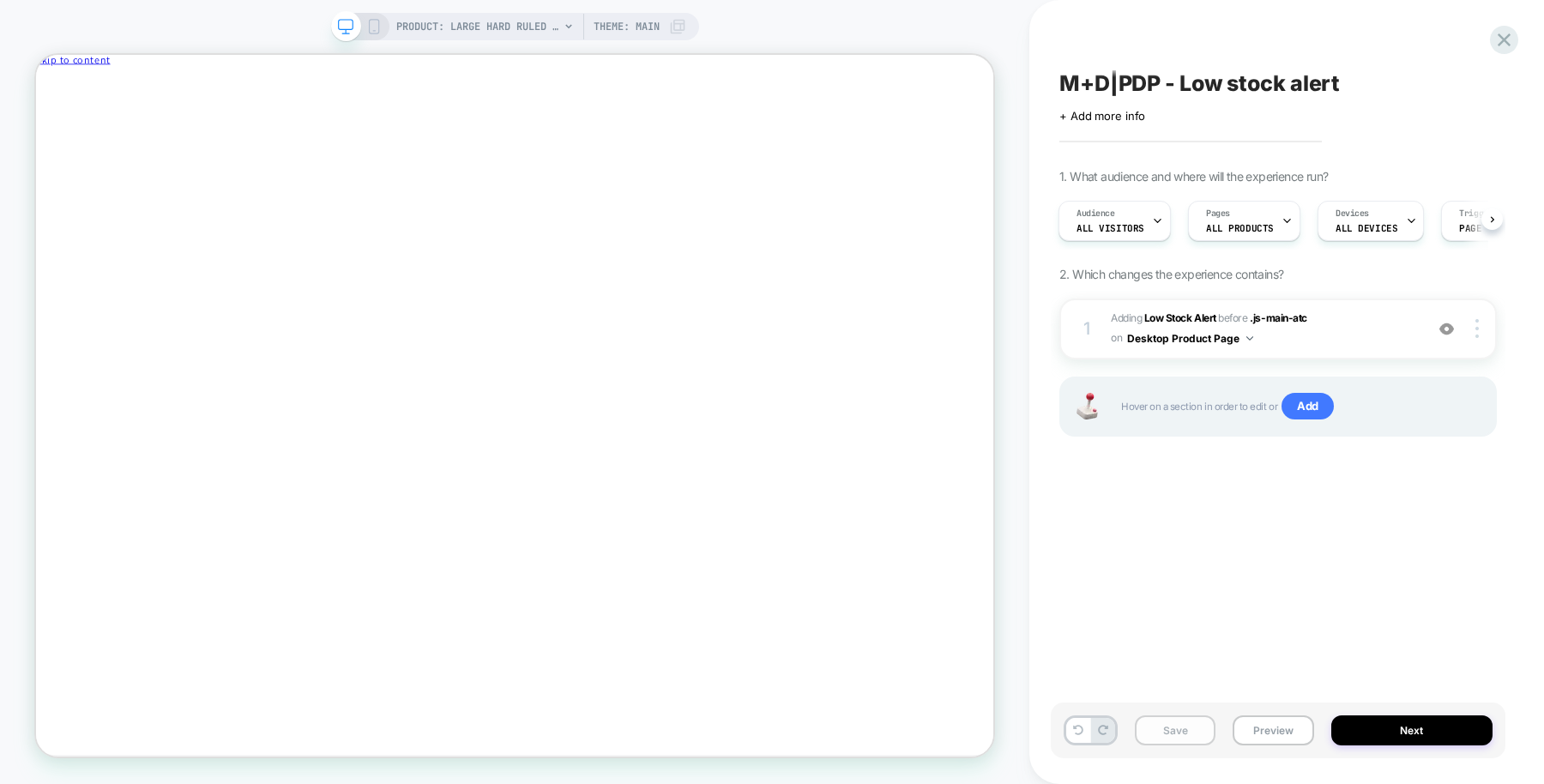
click at [1189, 737] on button "Save" at bounding box center [1176, 729] width 81 height 30
click at [1305, 91] on span "M+D|PDP - Low stock alert" at bounding box center [1200, 83] width 281 height 26
click at [1305, 91] on textarea "**********" at bounding box center [1250, 84] width 382 height 27
